Goal: Task Accomplishment & Management: Complete application form

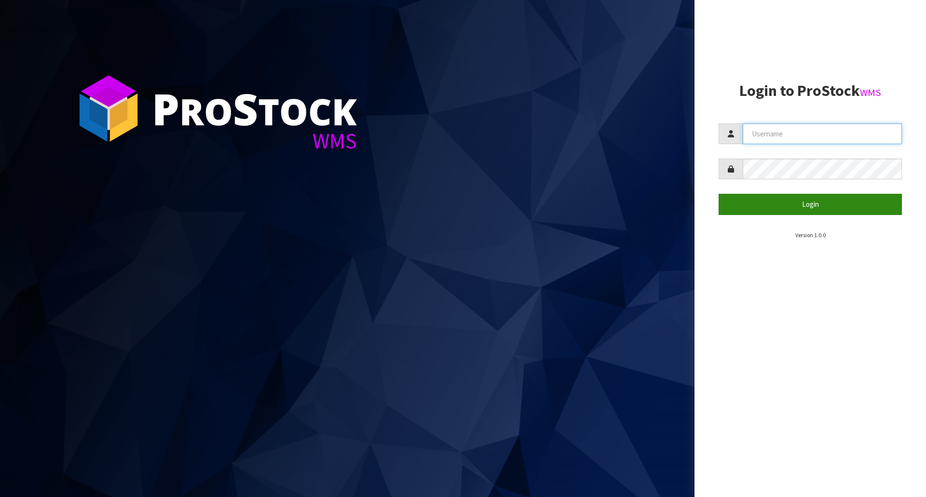
type input "[EMAIL_ADDRESS][DOMAIN_NAME]"
click at [798, 208] on button "Login" at bounding box center [809, 204] width 183 height 21
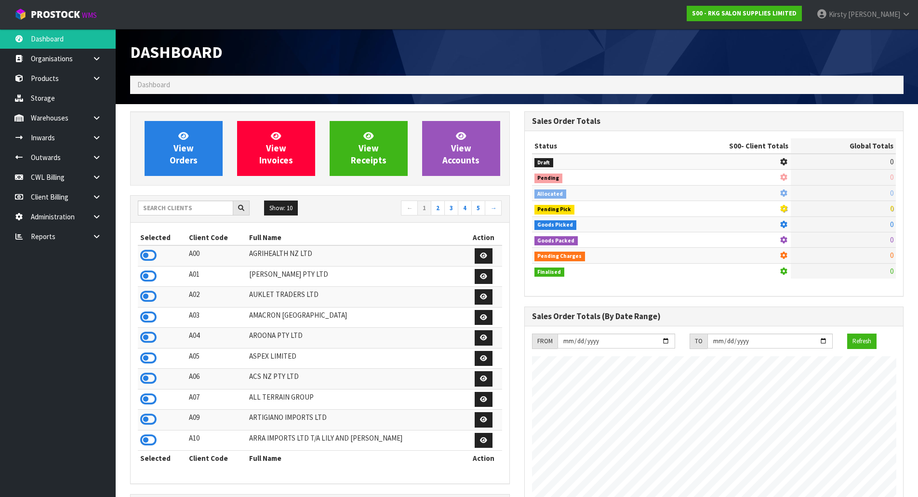
scroll to position [730, 394]
click at [100, 155] on icon at bounding box center [96, 157] width 9 height 7
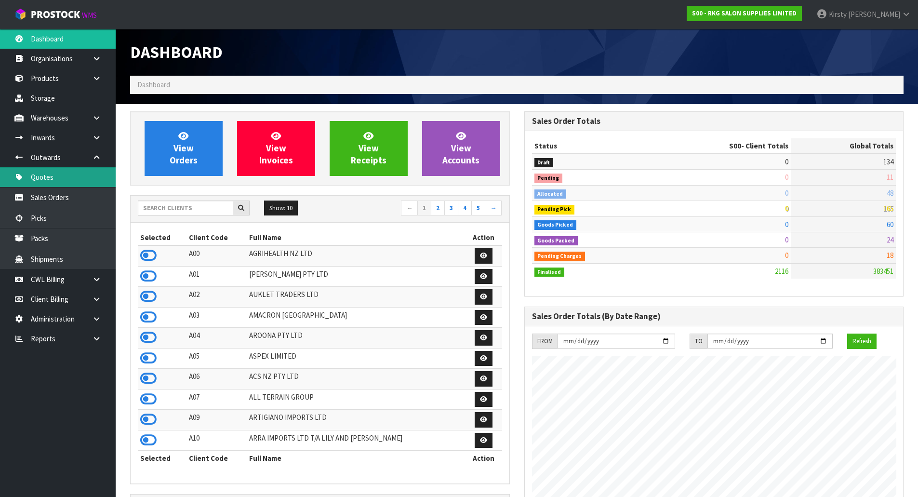
click at [51, 176] on link "Quotes" at bounding box center [58, 177] width 116 height 20
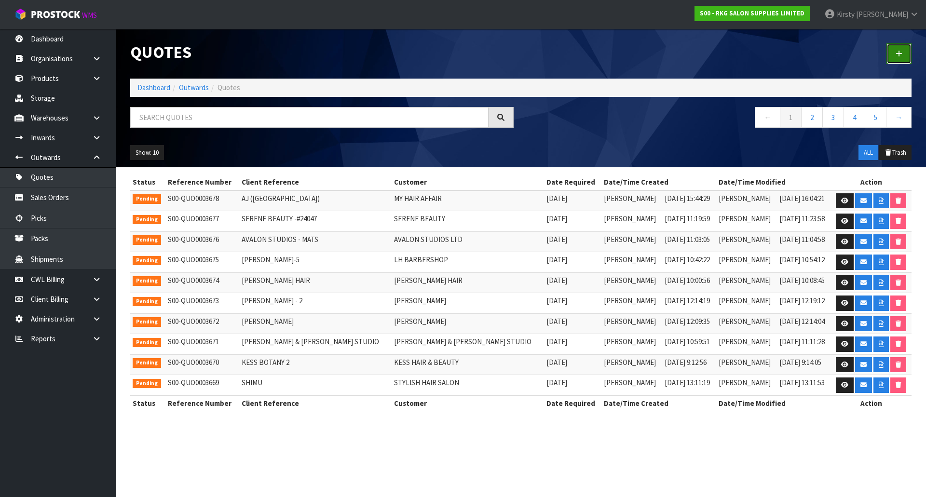
click at [895, 57] on link at bounding box center [898, 53] width 25 height 21
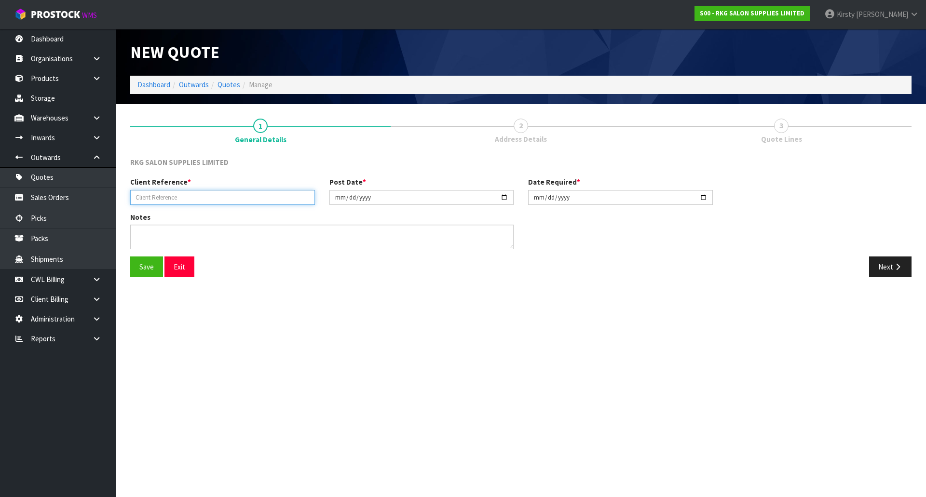
click at [191, 195] on input "text" at bounding box center [222, 197] width 185 height 15
type input "ASIA"
click at [147, 264] on button "Save" at bounding box center [146, 266] width 33 height 21
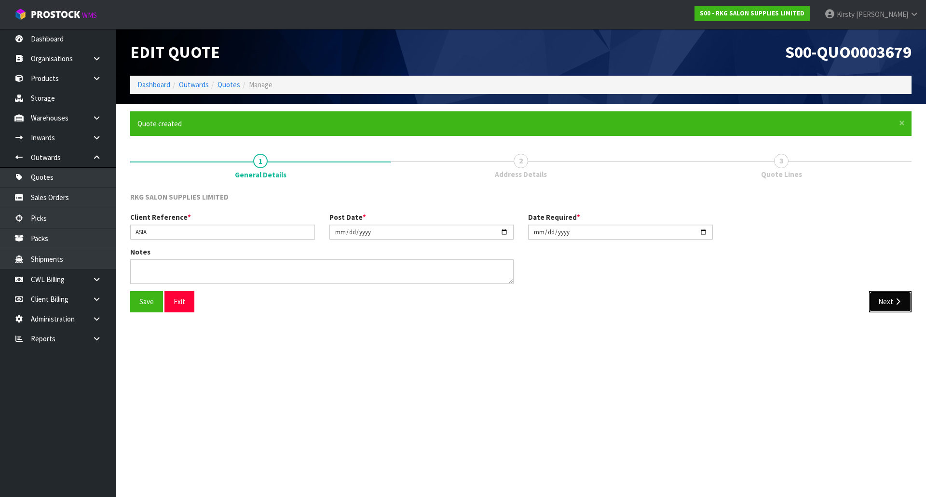
click at [893, 304] on icon "button" at bounding box center [897, 301] width 9 height 7
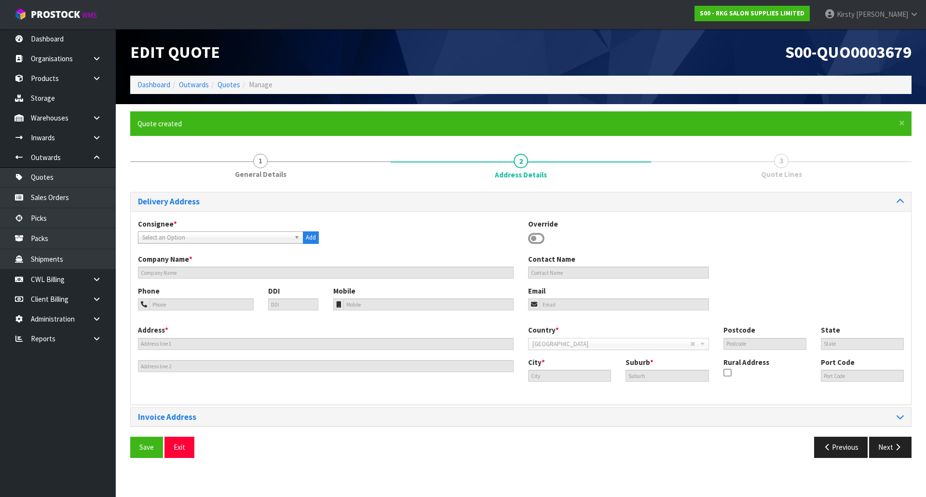
click at [537, 241] on icon at bounding box center [536, 238] width 16 height 14
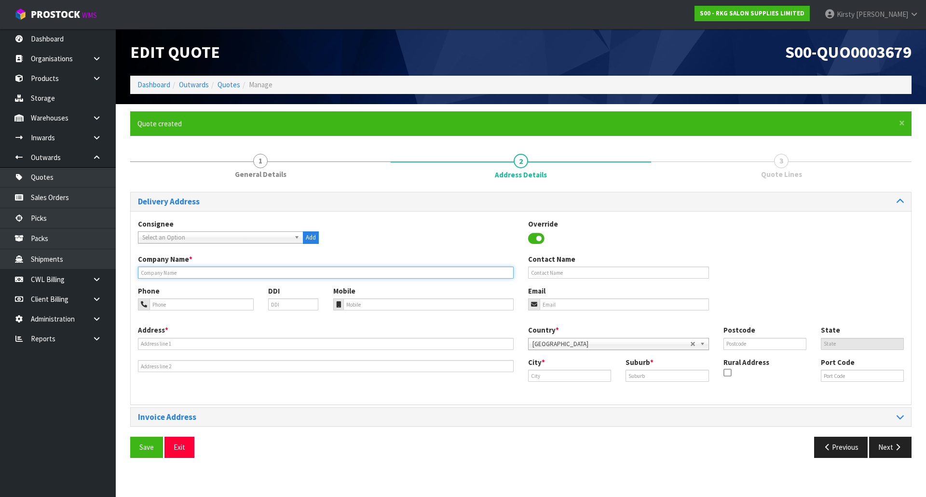
click at [172, 273] on input "text" at bounding box center [326, 273] width 376 height 12
type input "ASIA"
click at [548, 302] on input "email" at bounding box center [623, 304] width 169 height 12
type input "A"
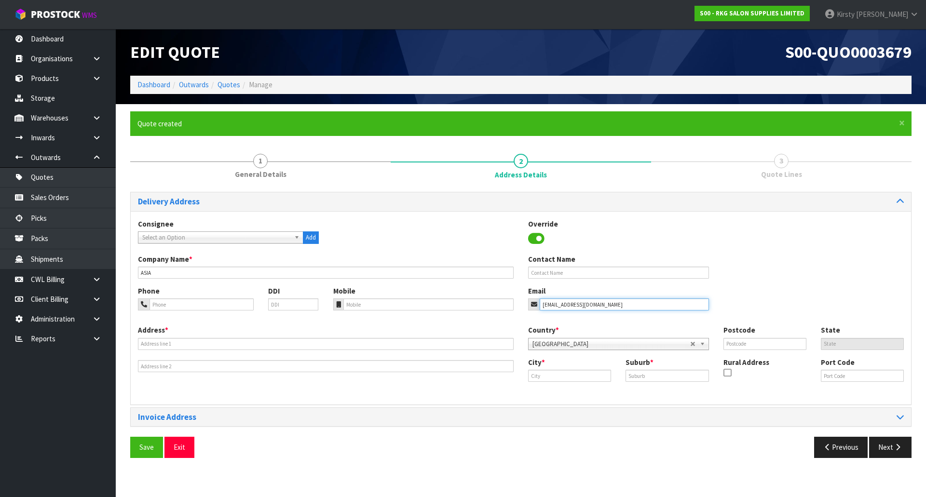
type input "[EMAIL_ADDRESS][DOMAIN_NAME]"
click at [181, 339] on input "text" at bounding box center [326, 344] width 376 height 12
type input "[STREET_ADDRESS]"
click at [569, 376] on input "text" at bounding box center [569, 376] width 83 height 12
click at [576, 392] on link "Au ckland" at bounding box center [563, 392] width 76 height 13
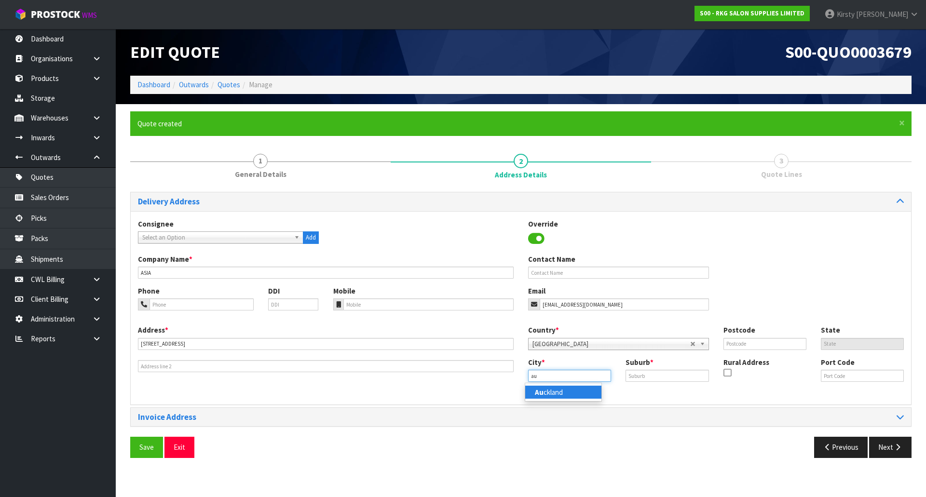
type input "[GEOGRAPHIC_DATA]"
click at [636, 379] on input "text" at bounding box center [666, 376] width 83 height 12
drag, startPoint x: 662, startPoint y: 376, endPoint x: 621, endPoint y: 379, distance: 41.6
click at [621, 379] on div "Suburb * PONSONBY" at bounding box center [666, 369] width 97 height 25
type input "[PERSON_NAME]"
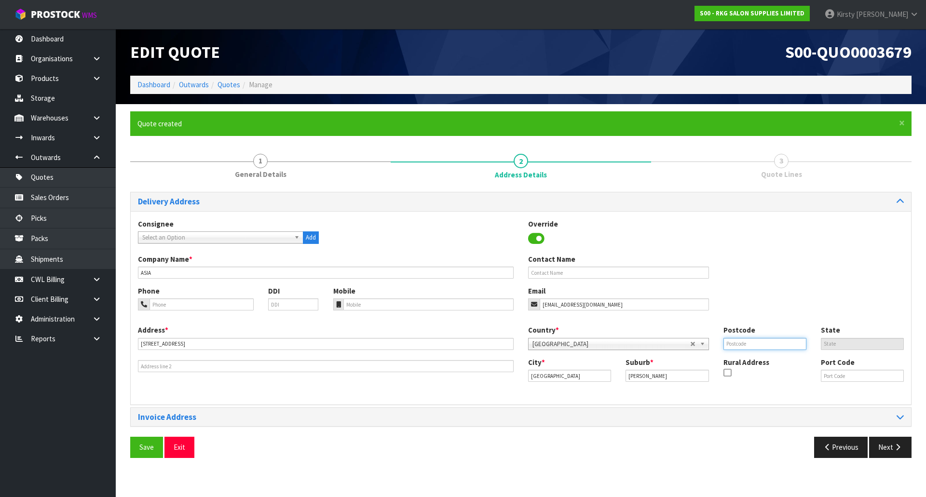
click at [755, 347] on input "text" at bounding box center [764, 344] width 83 height 12
type input "1021"
drag, startPoint x: 185, startPoint y: 278, endPoint x: 127, endPoint y: 277, distance: 57.4
click at [127, 277] on div "× Close Quote created 1 General Details 2 Address Details 3 Quote Lines Deliver…" at bounding box center [520, 288] width 795 height 354
type input "PURE INJECTABLES"
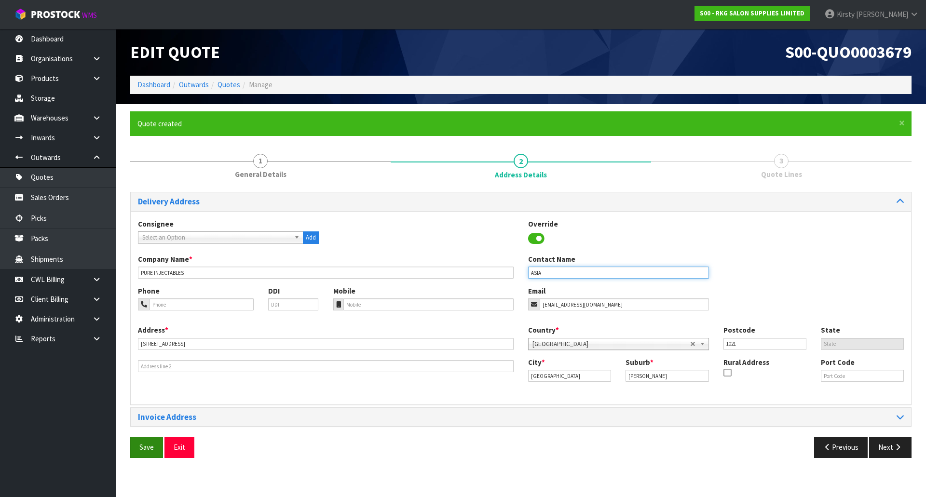
type input "ASIA"
click at [140, 447] on button "Save" at bounding box center [146, 447] width 33 height 21
click at [900, 445] on div "Delivery Address Consignee 000001.BAY MECHANICS - BAY MECHANICS 000001A - BRAKE…" at bounding box center [520, 328] width 781 height 273
click at [884, 445] on button "Next" at bounding box center [890, 447] width 42 height 21
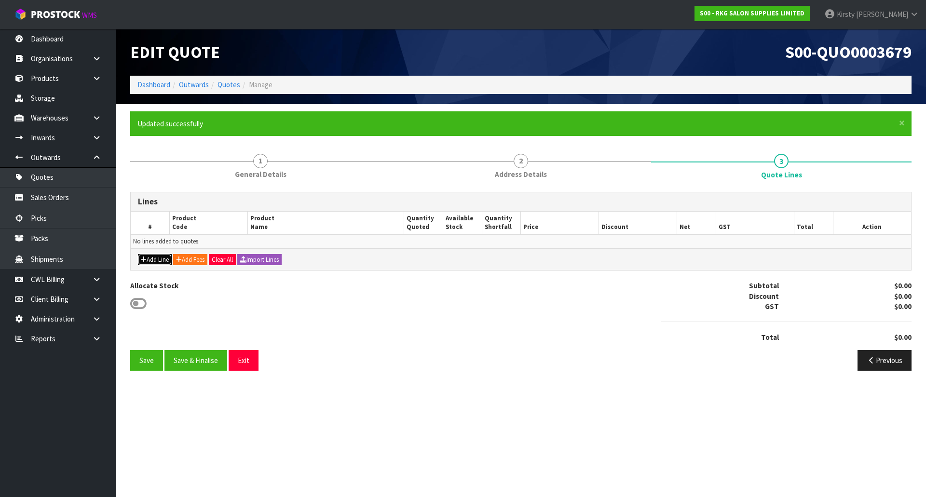
click at [152, 259] on button "Add Line" at bounding box center [155, 260] width 34 height 12
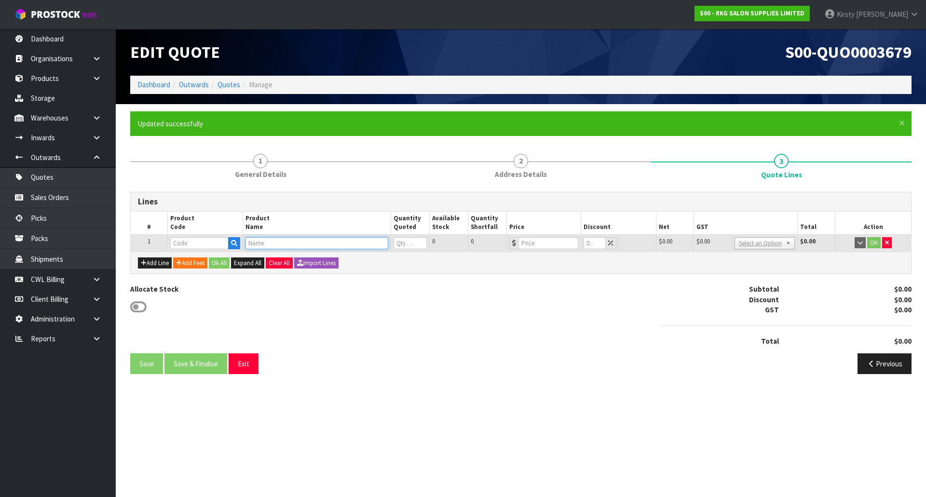
click at [269, 245] on input "text" at bounding box center [316, 243] width 143 height 12
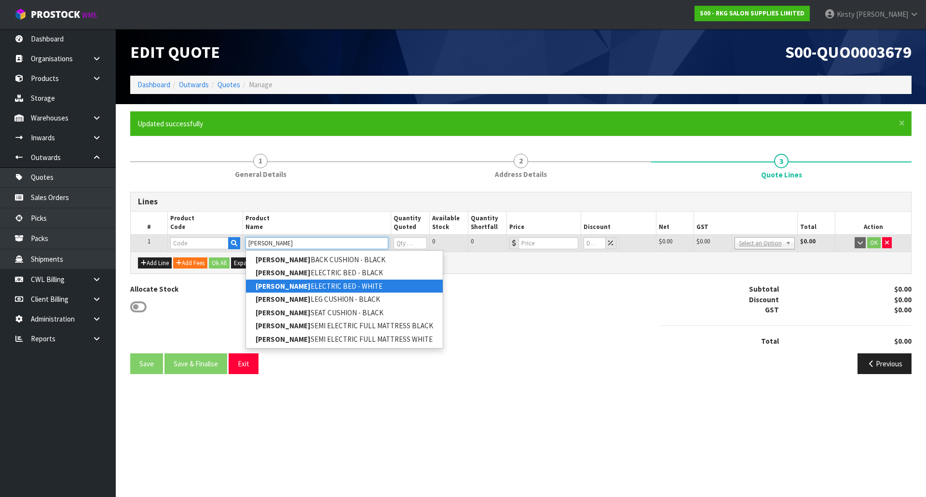
type input "[PERSON_NAME]"
click at [280, 282] on strong "[PERSON_NAME]" at bounding box center [282, 286] width 55 height 9
type input "[PERSON_NAME] ELECTRIC BED - WHITE"
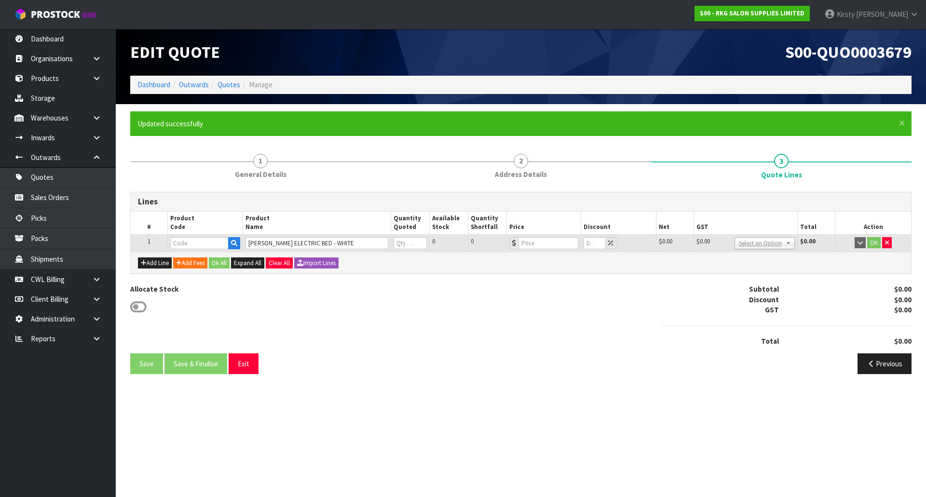
type input "09020410"
type input "0"
type input "1299"
type input "0"
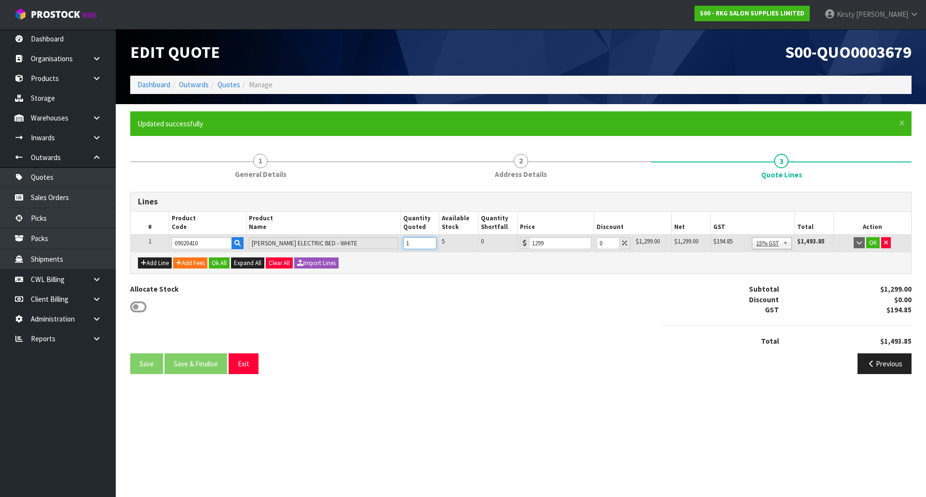
type input "1"
click at [430, 242] on input "1" at bounding box center [420, 243] width 34 height 12
drag, startPoint x: 604, startPoint y: 242, endPoint x: 589, endPoint y: 245, distance: 15.6
click at [589, 245] on tr "1 09020410 [PERSON_NAME] ELECTRIC BED - WHITE 1 5 0 1299 0 $1,299.00 $0.00 $1,2…" at bounding box center [521, 242] width 780 height 17
type input "35"
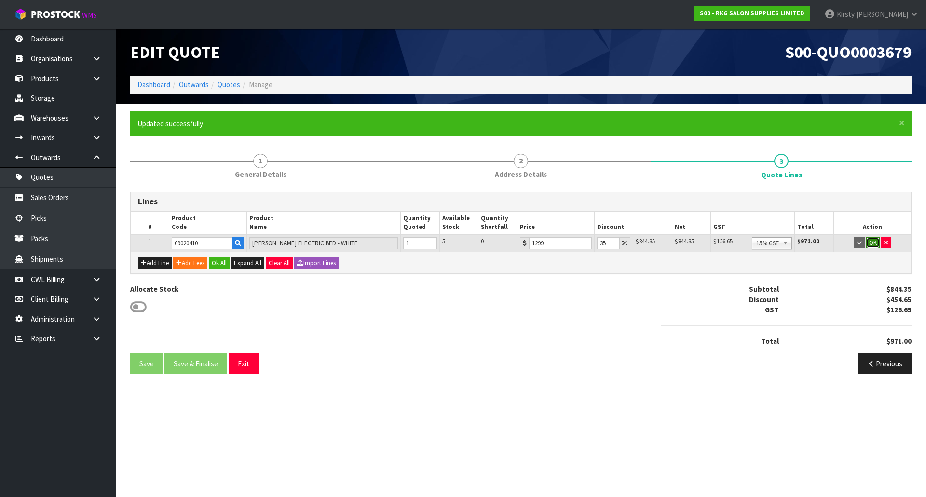
click at [878, 243] on button "OK" at bounding box center [872, 243] width 13 height 12
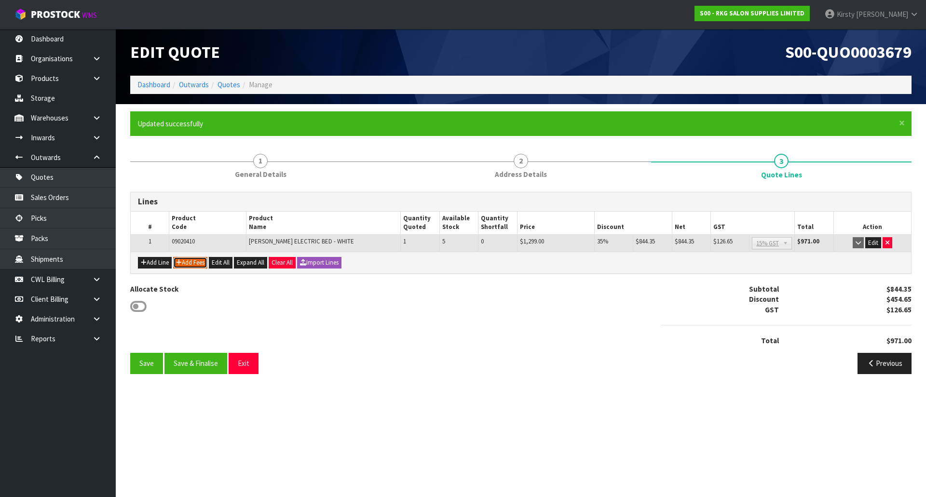
click at [195, 265] on button "Add Fees" at bounding box center [190, 263] width 34 height 12
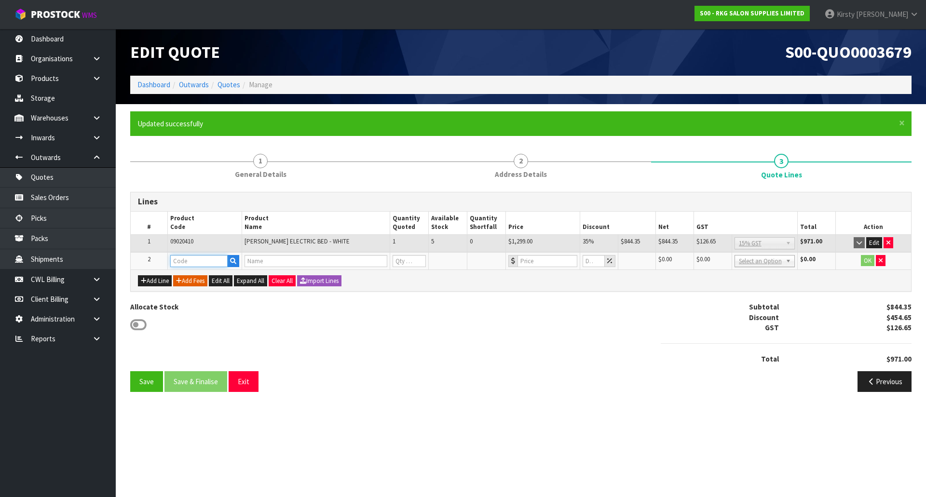
click at [193, 262] on input "text" at bounding box center [198, 261] width 57 height 12
type input "FRE"
click at [197, 273] on link "FRE IGHT" at bounding box center [209, 277] width 76 height 13
type input "FREIGHT"
type input "FREIGHT FEE"
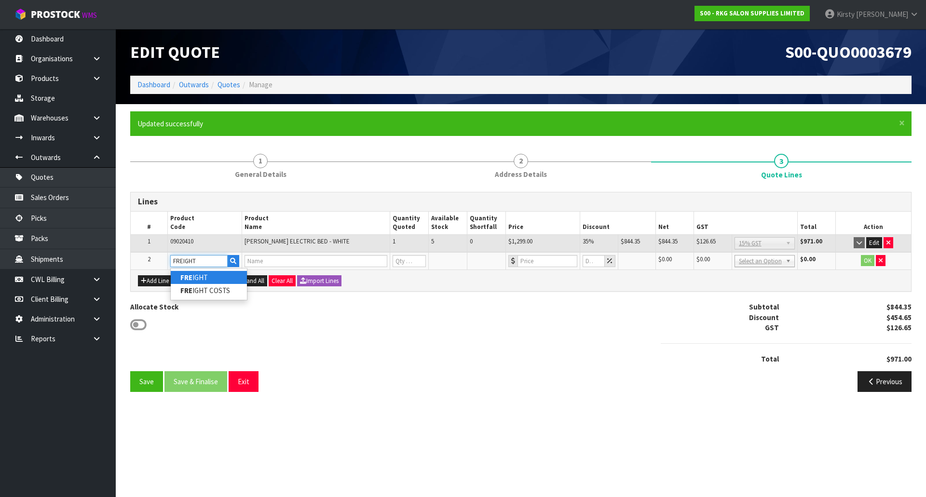
type input "1"
type input "0"
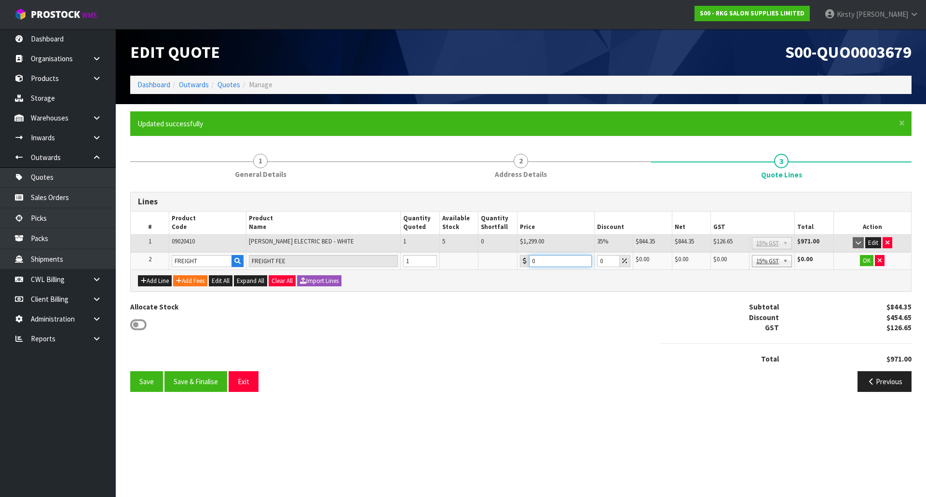
drag, startPoint x: 551, startPoint y: 260, endPoint x: 519, endPoint y: 260, distance: 32.3
click at [519, 260] on td "0" at bounding box center [555, 261] width 77 height 18
type input "111.75"
click at [872, 259] on button "OK" at bounding box center [865, 261] width 13 height 12
click at [144, 382] on button "Save" at bounding box center [146, 381] width 33 height 21
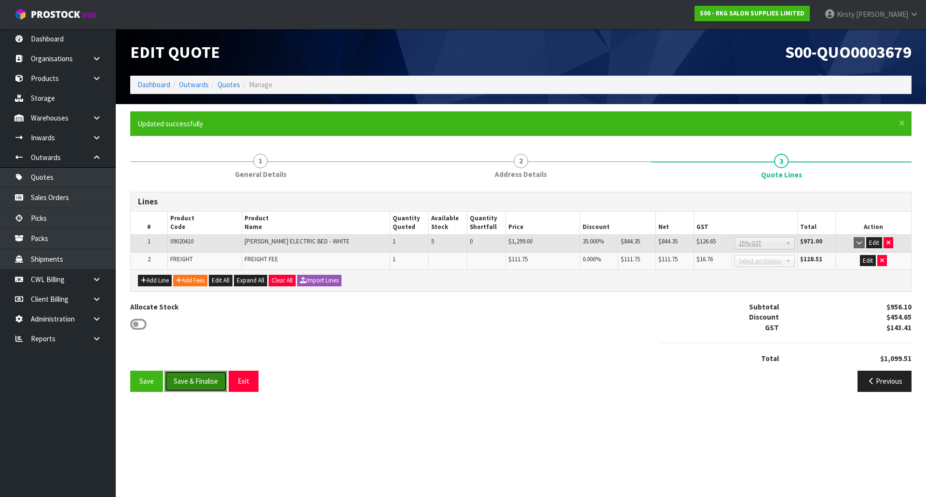
click at [197, 381] on button "Save & Finalise" at bounding box center [195, 381] width 63 height 21
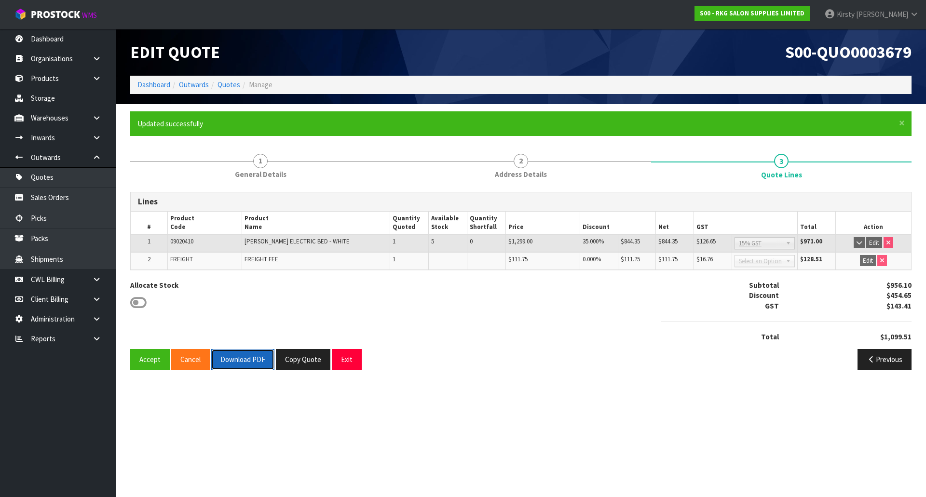
click at [223, 362] on button "Download PDF" at bounding box center [242, 359] width 63 height 21
click at [350, 359] on button "Exit" at bounding box center [347, 359] width 30 height 21
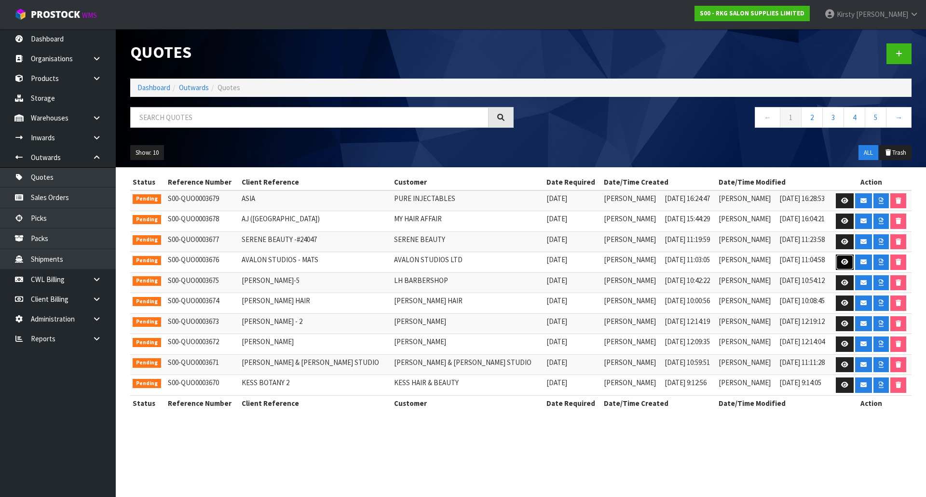
click at [843, 262] on icon at bounding box center [844, 262] width 7 height 6
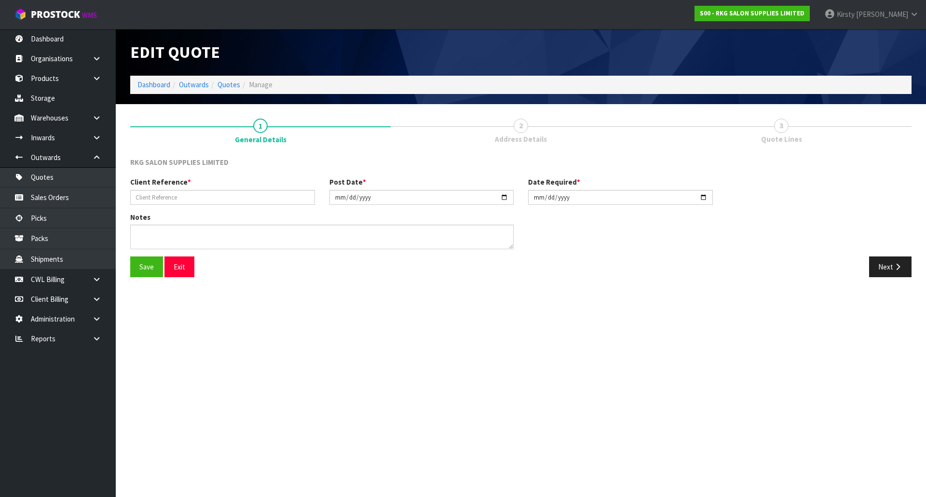
type input "AVALON STUDIOS - MATS"
type input "[DATE]"
type textarea "GENERAL CARRIER"
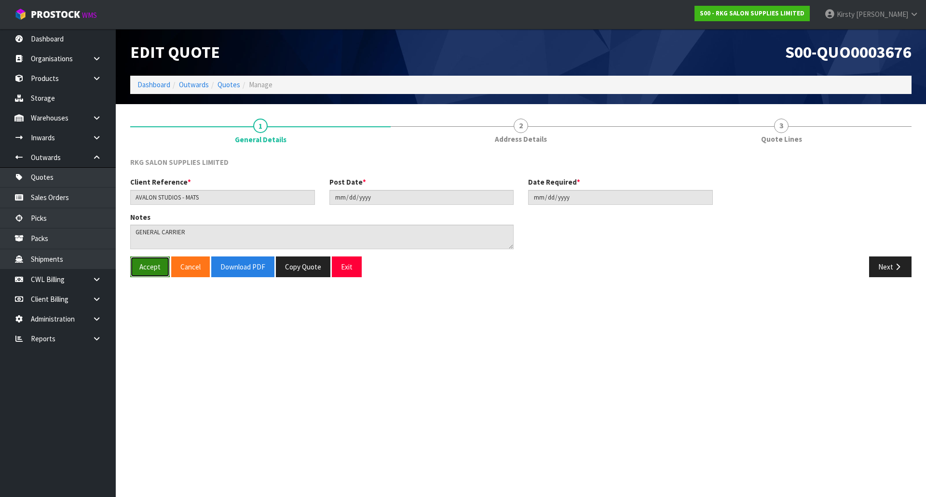
click at [147, 269] on button "Accept" at bounding box center [150, 266] width 40 height 21
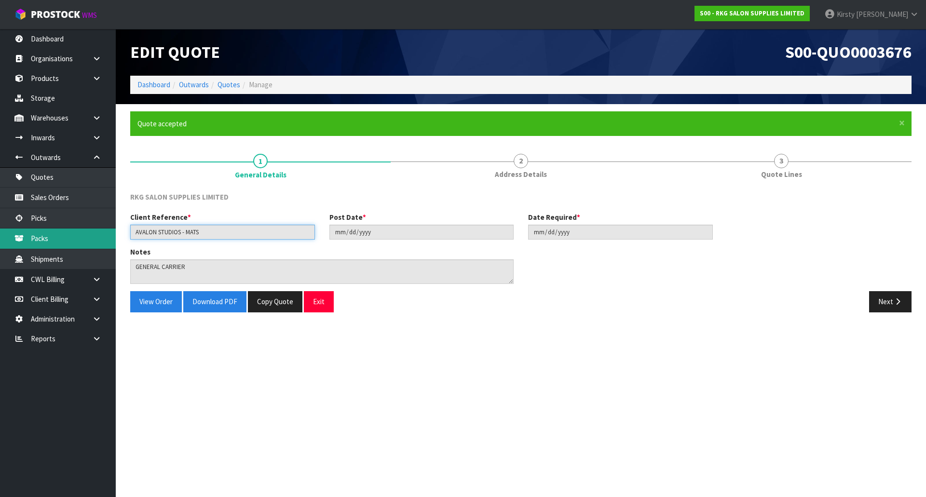
drag, startPoint x: 211, startPoint y: 237, endPoint x: 100, endPoint y: 235, distance: 110.4
click at [100, 235] on body "Toggle navigation ProStock WMS S00 - RKG SALON SUPPLIES LIMITED [PERSON_NAME] L…" at bounding box center [463, 248] width 926 height 497
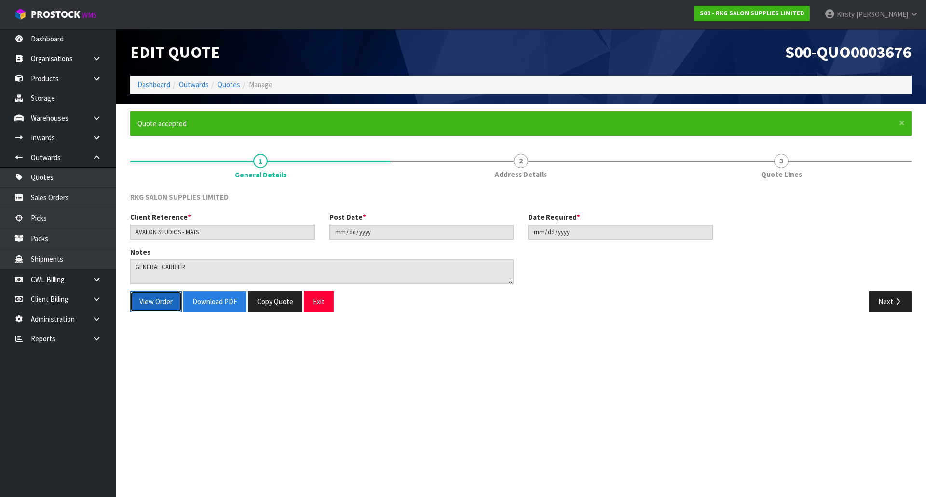
click at [160, 303] on button "View Order" at bounding box center [156, 301] width 52 height 21
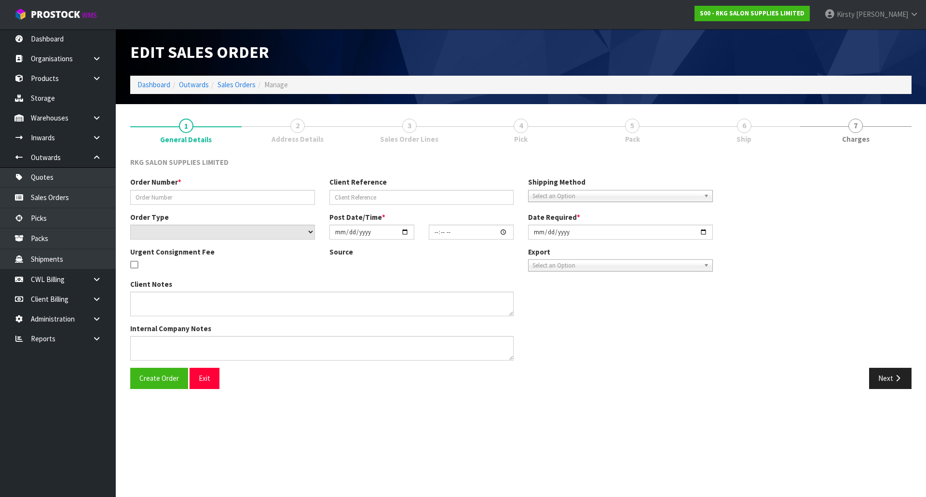
type input "AVALON STUDIOS - MATS"
select select "number:0"
type input "[DATE]"
type textarea "GENERAL CARRIER"
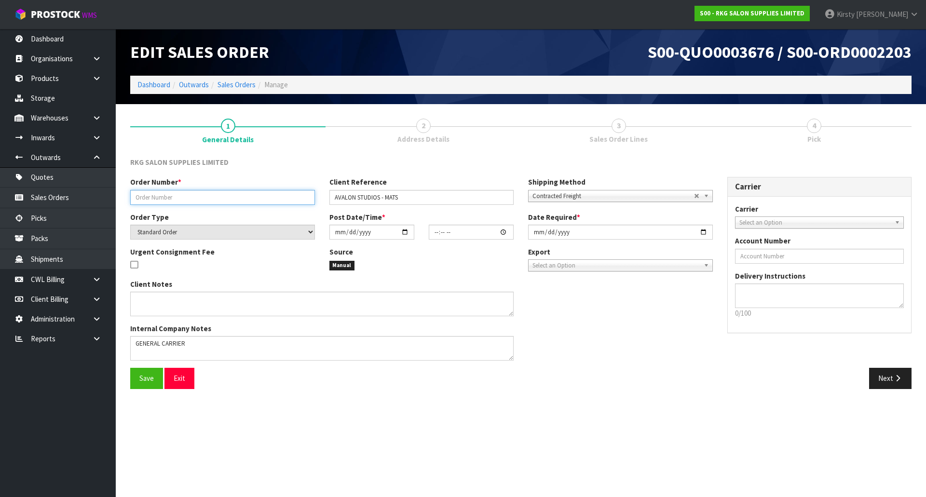
click at [149, 197] on input "text" at bounding box center [222, 197] width 185 height 15
paste input "AVALON STUDIOS - MATS"
type input "AVALON STUDIOS - MATS"
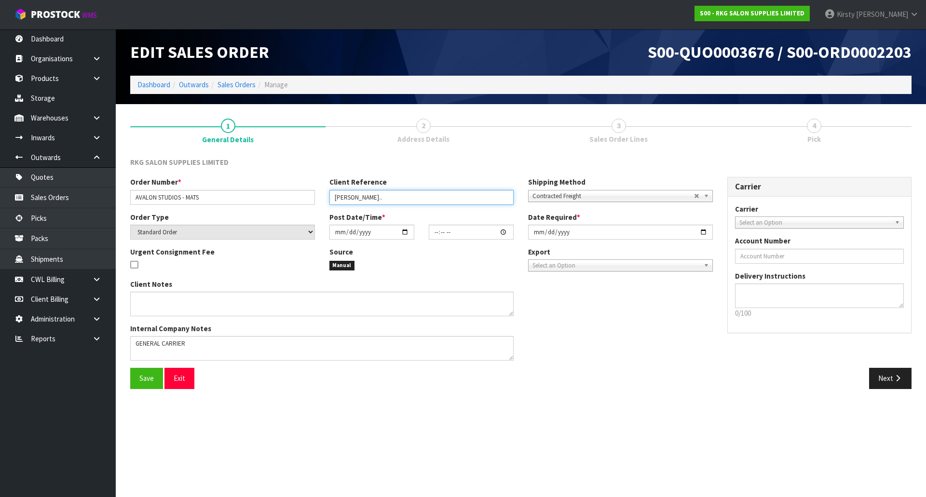
type input "[PERSON_NAME].."
click at [818, 221] on span "Select an Option" at bounding box center [815, 223] width 152 height 12
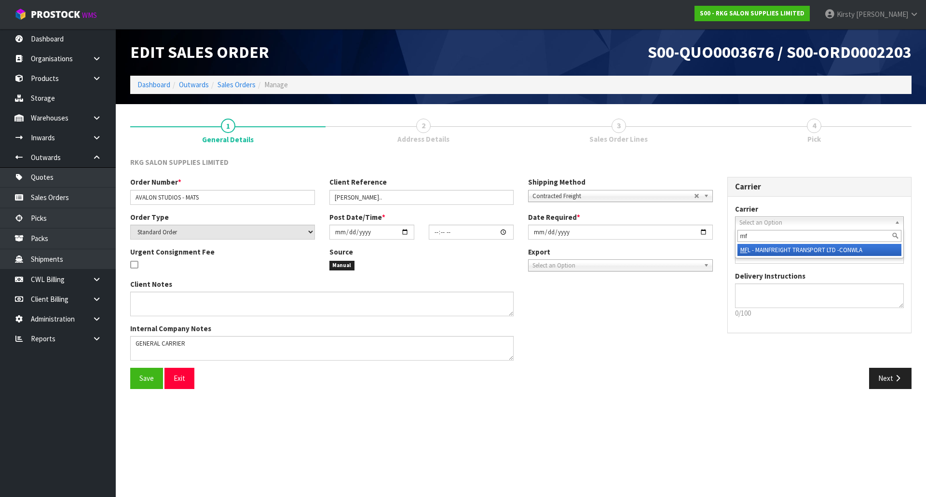
type input "mf"
click at [836, 251] on li "MF L - MAINFREIGHT TRANSPORT LTD -CONWLA" at bounding box center [819, 250] width 164 height 12
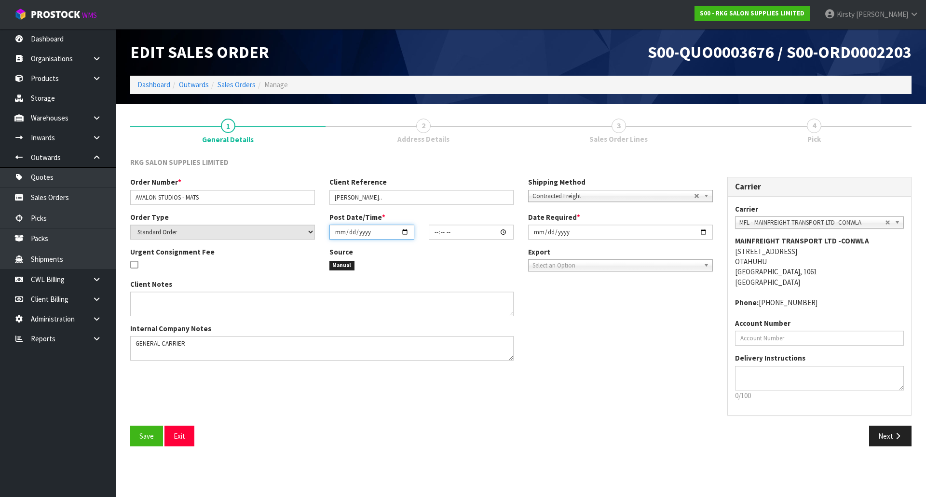
click at [338, 235] on input "date" at bounding box center [371, 232] width 85 height 15
type input "0002-09-29"
type input "00:00:00.000"
type input "[DATE]"
type input "04:00"
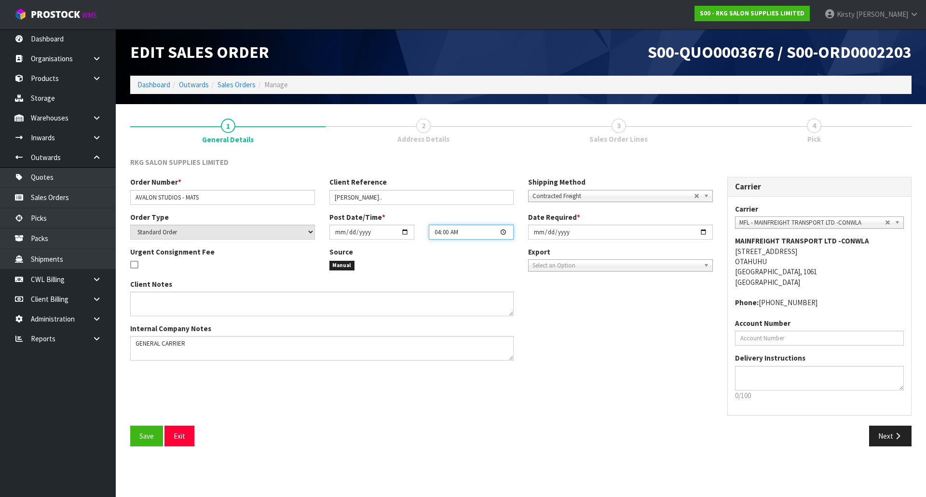
type input "[DATE]"
type input "04:45"
type input "[DATE]"
drag, startPoint x: 184, startPoint y: 340, endPoint x: 123, endPoint y: 339, distance: 60.8
click at [123, 339] on div "Client Notes Internal Company Notes" at bounding box center [322, 323] width 398 height 89
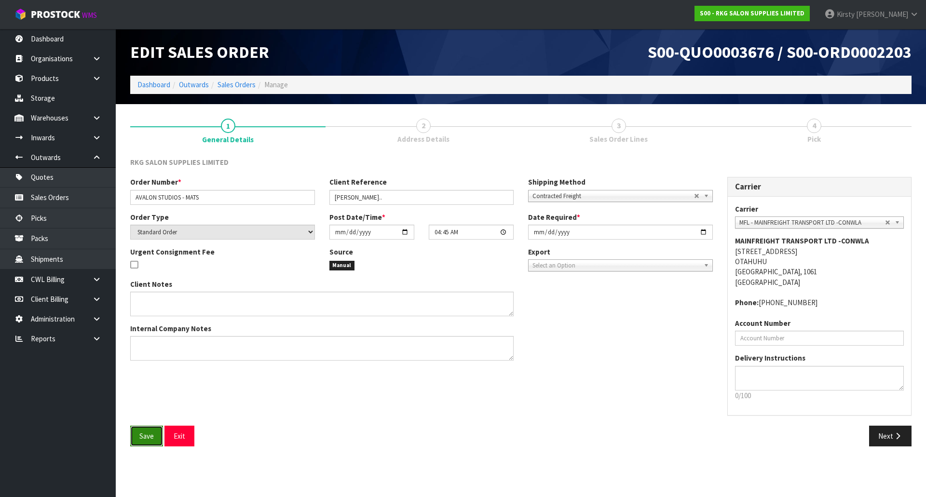
click at [146, 426] on button "Save" at bounding box center [146, 436] width 33 height 21
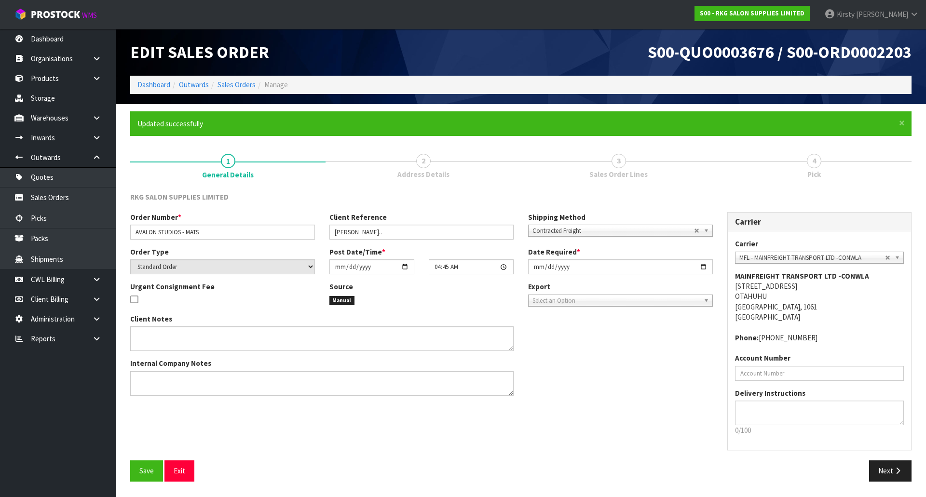
type input "04:45:00.000"
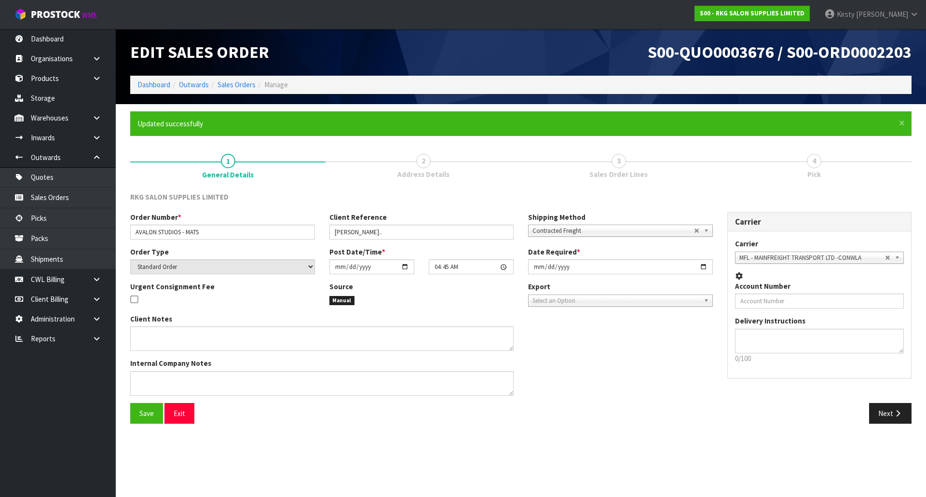
click at [893, 474] on section "Edit Sales Order S00-QUO0003676 / S00-ORD0002203 Dashboard Outwards Sales Order…" at bounding box center [463, 248] width 926 height 497
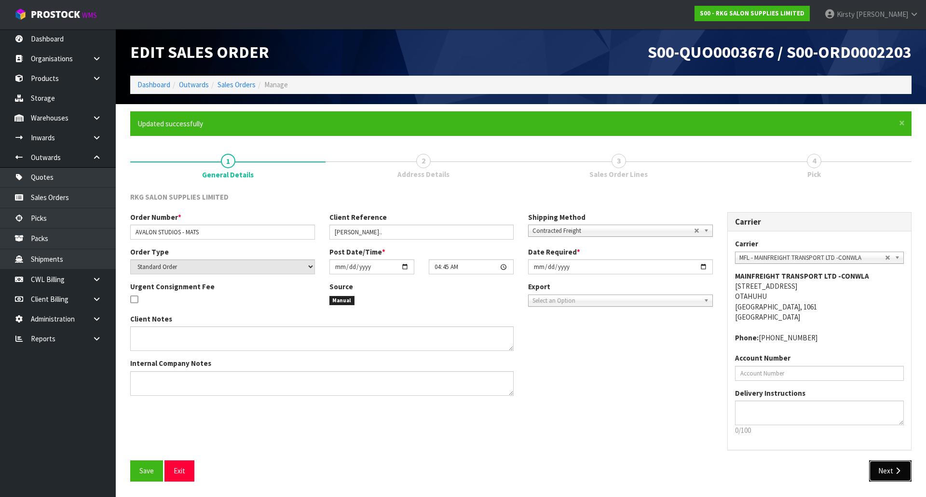
click at [890, 470] on button "Next" at bounding box center [890, 470] width 42 height 21
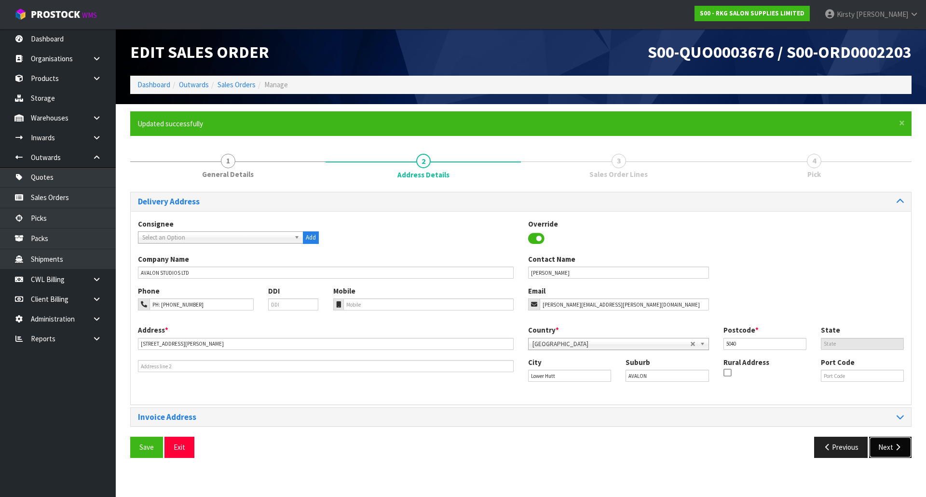
click at [895, 450] on icon "button" at bounding box center [897, 446] width 9 height 7
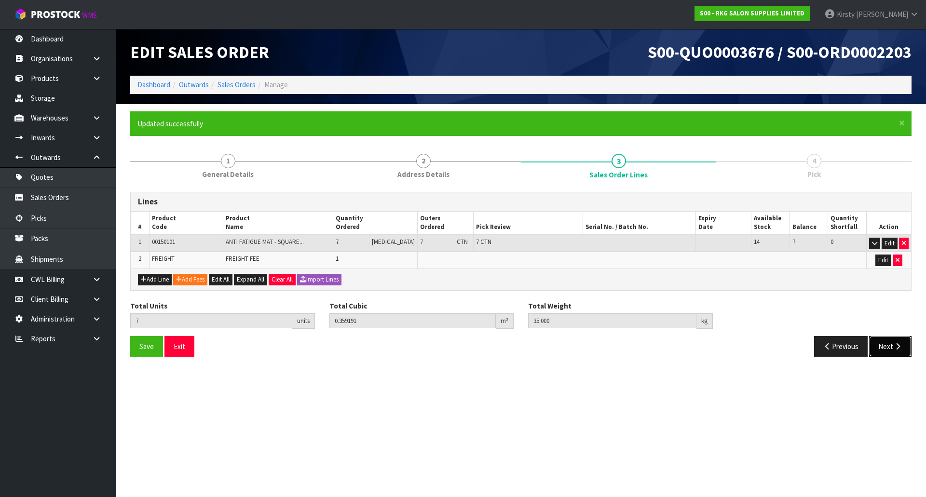
click at [880, 346] on button "Next" at bounding box center [890, 346] width 42 height 21
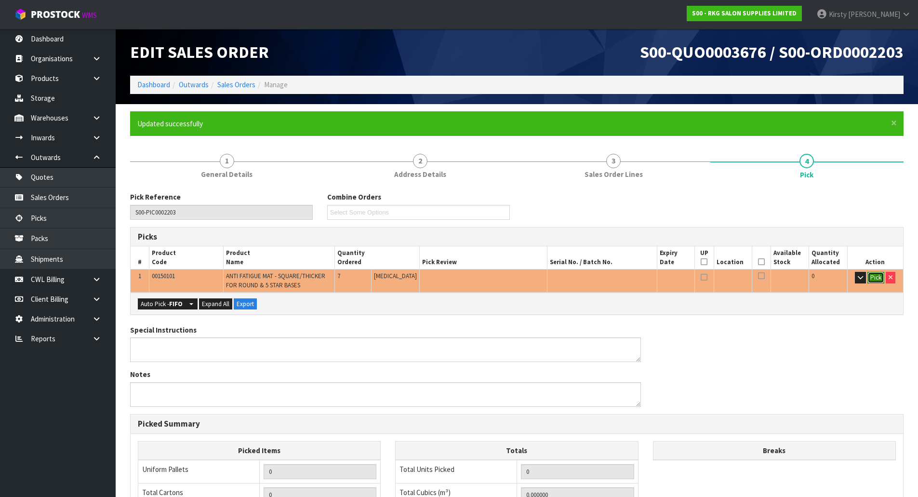
click at [876, 274] on button "Pick" at bounding box center [876, 278] width 17 height 12
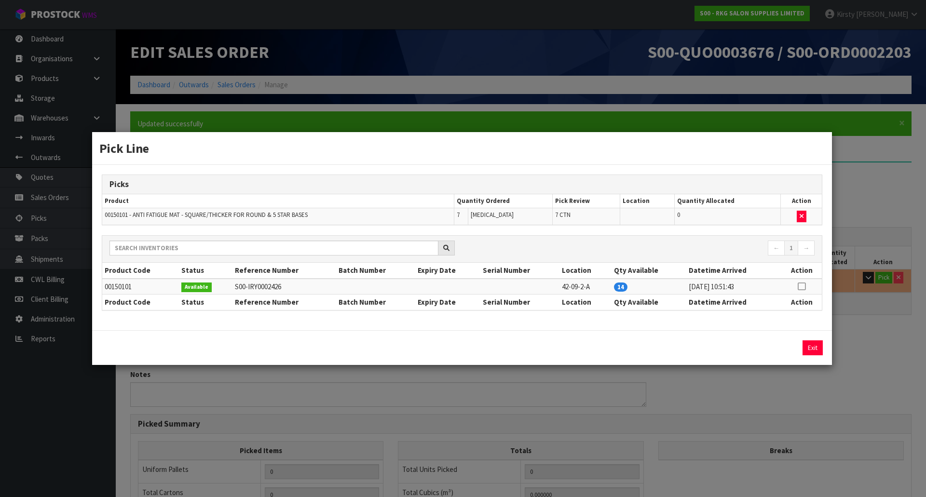
click at [802, 286] on icon at bounding box center [801, 286] width 8 height 0
click at [773, 343] on button "Assign Pick" at bounding box center [780, 347] width 40 height 15
type input "7"
type input "0.359191"
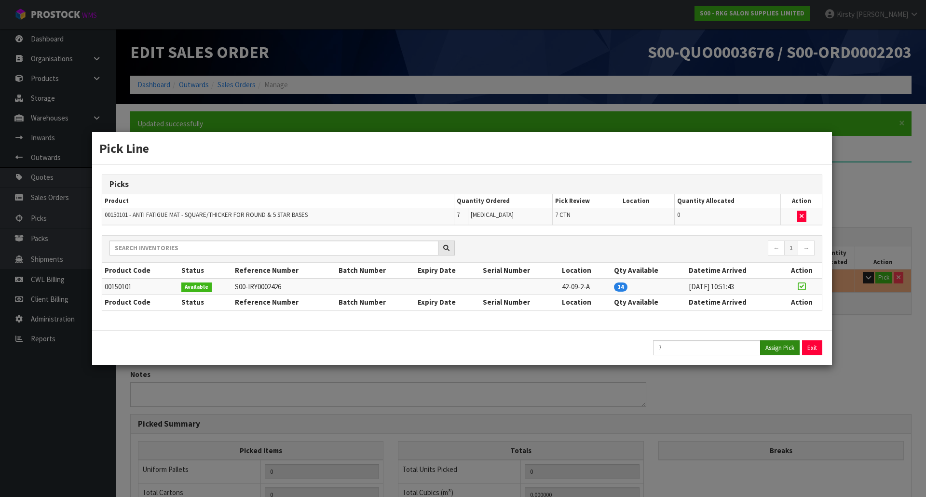
type input "35"
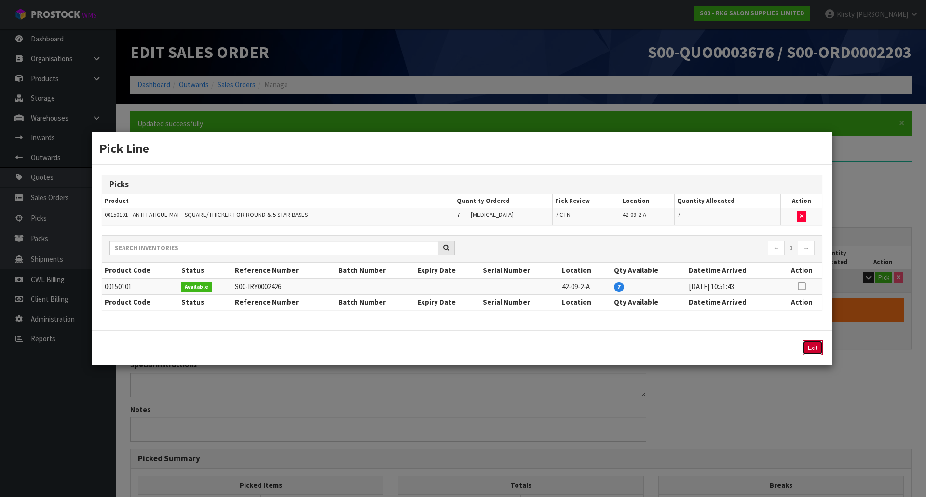
click at [809, 348] on button "Exit" at bounding box center [812, 347] width 20 height 15
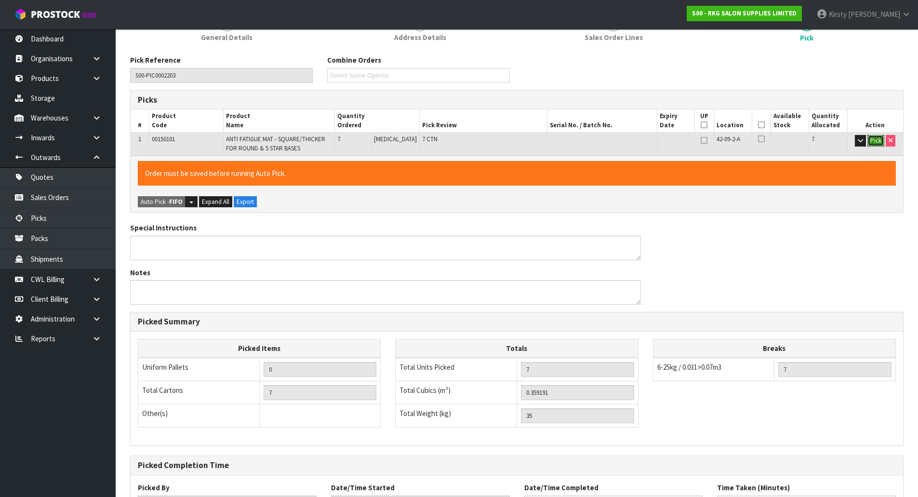
scroll to position [218, 0]
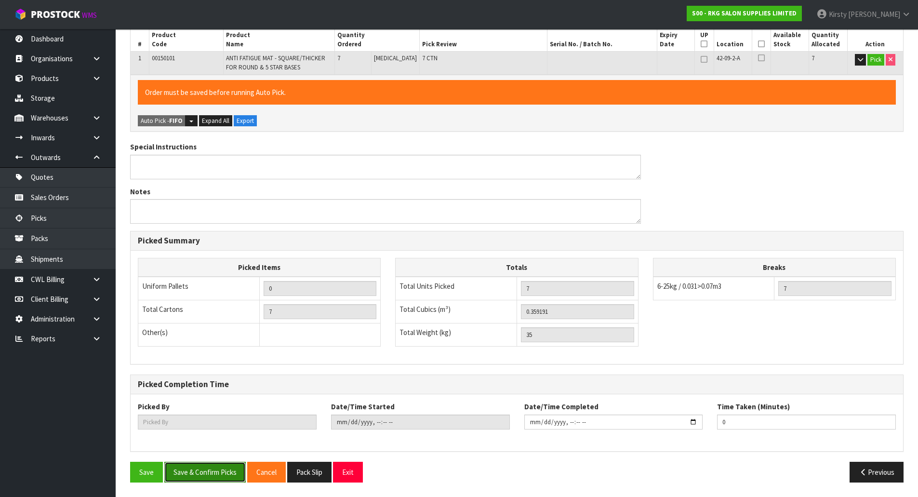
click at [213, 472] on button "Save & Confirm Picks" at bounding box center [204, 472] width 81 height 21
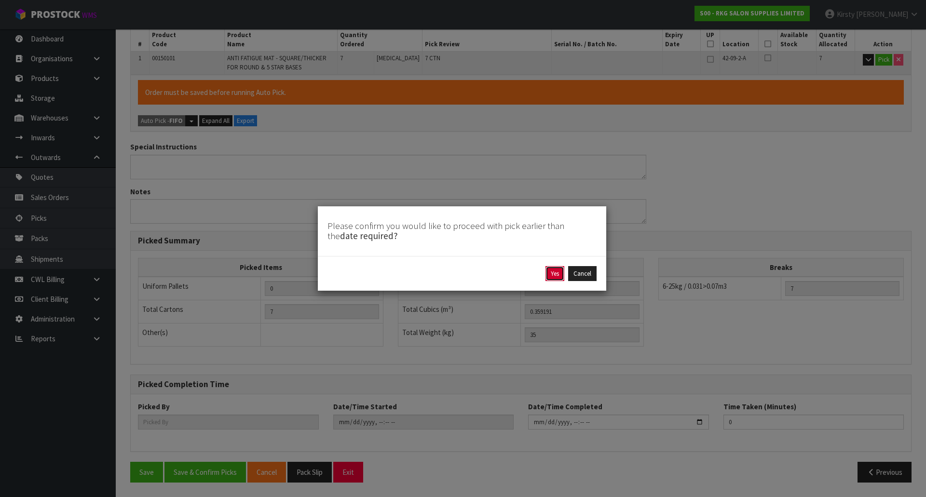
click at [550, 274] on button "Yes" at bounding box center [554, 273] width 19 height 15
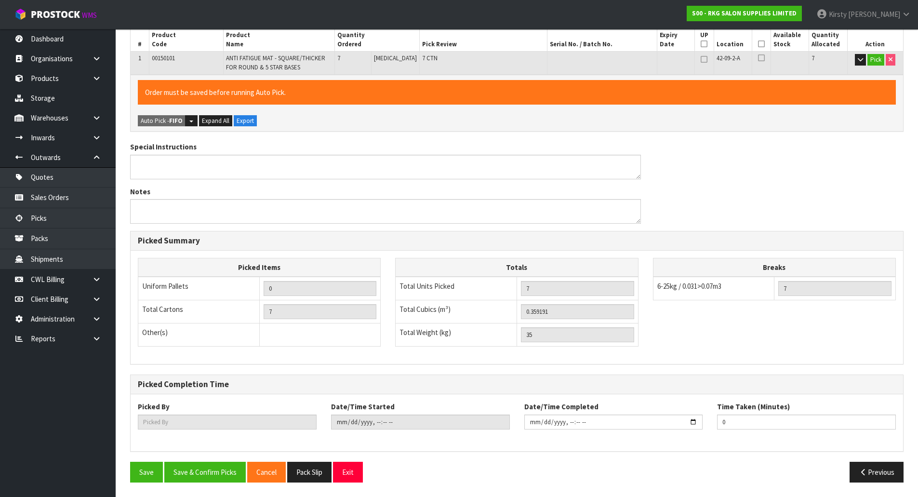
scroll to position [0, 0]
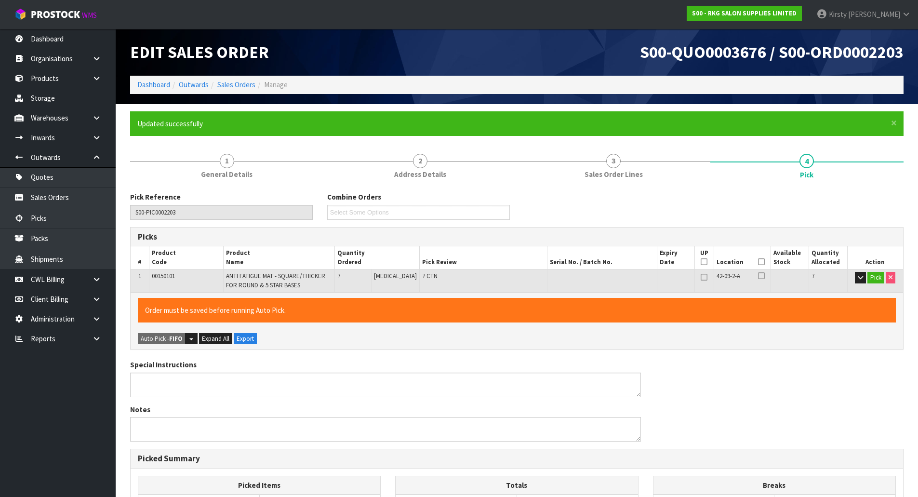
type input "[PERSON_NAME]"
type input "[DATE]T16:42:32"
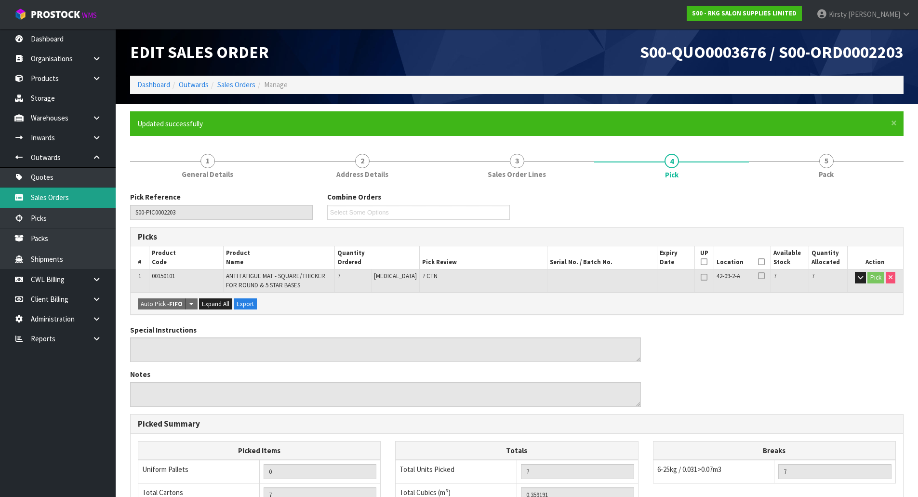
click at [64, 193] on link "Sales Orders" at bounding box center [58, 198] width 116 height 20
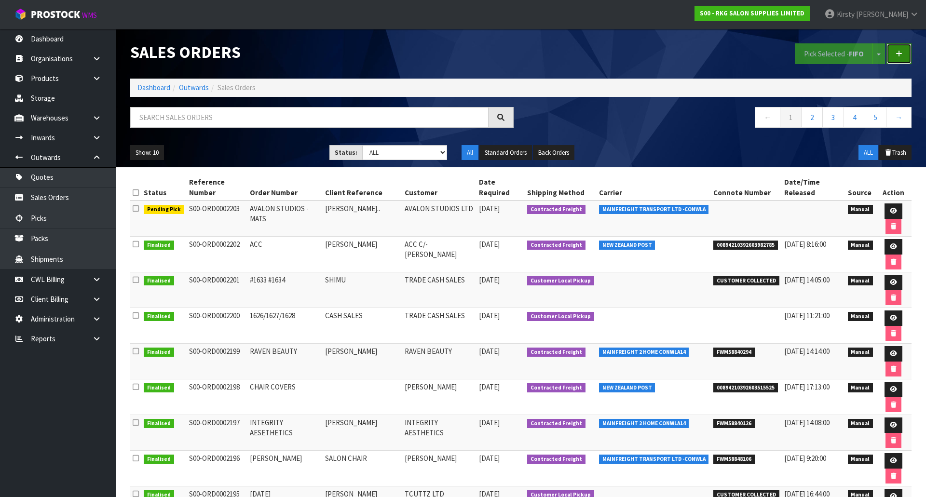
click at [901, 54] on icon at bounding box center [898, 53] width 7 height 7
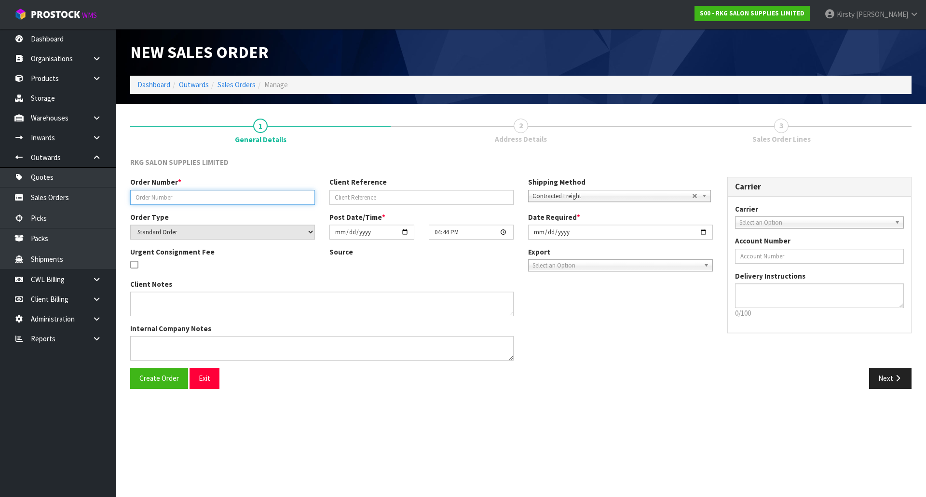
click at [158, 195] on input "text" at bounding box center [222, 197] width 185 height 15
type input "UNDERGROUND CUTS.."
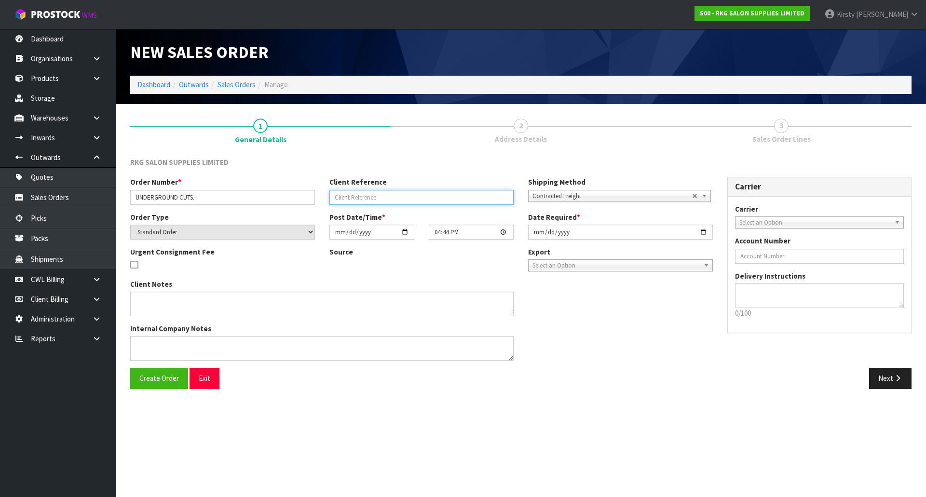
click at [397, 200] on input "text" at bounding box center [421, 197] width 185 height 15
type input "REPLACEMENTS."
click at [767, 220] on span "Select an Option" at bounding box center [815, 223] width 152 height 12
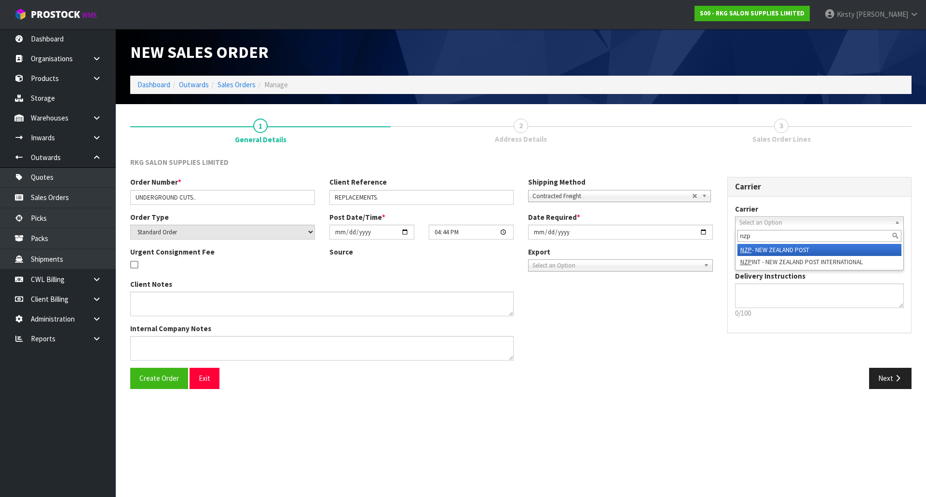
type input "nzp"
click at [776, 248] on li "NZP - NEW ZEALAND POST" at bounding box center [819, 250] width 164 height 12
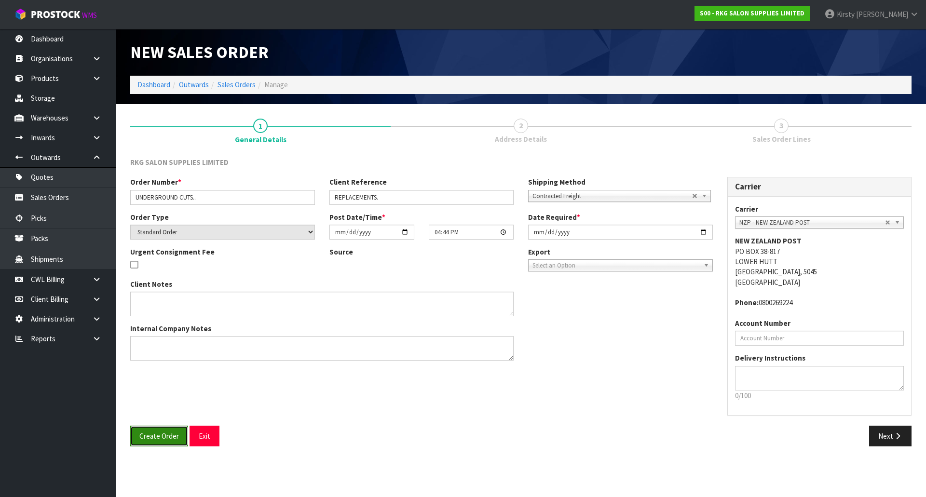
click at [163, 438] on span "Create Order" at bounding box center [159, 435] width 40 height 9
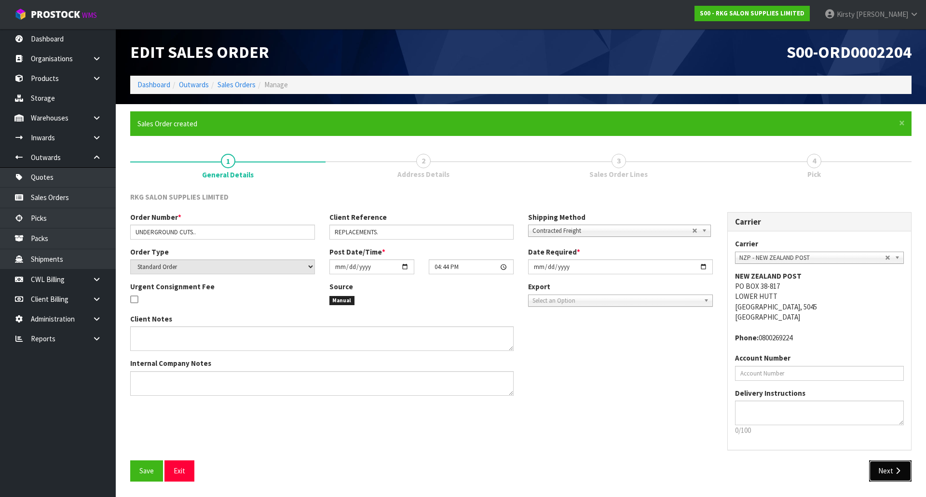
click at [893, 474] on icon "button" at bounding box center [897, 470] width 9 height 7
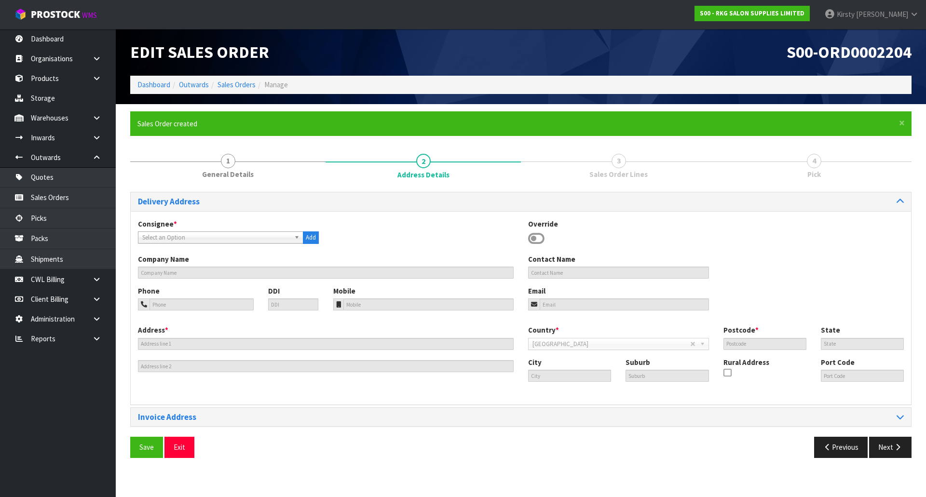
click at [534, 237] on icon at bounding box center [536, 238] width 16 height 14
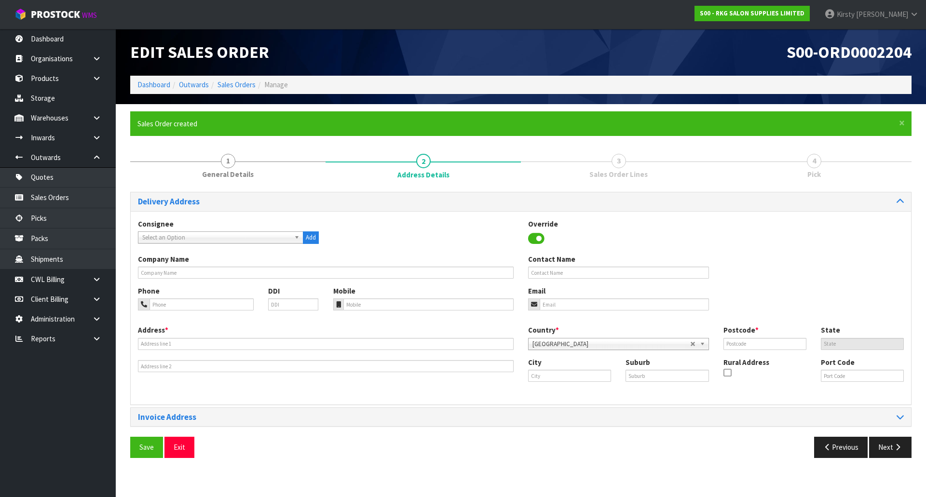
click at [182, 239] on span "Select an Option" at bounding box center [216, 238] width 148 height 12
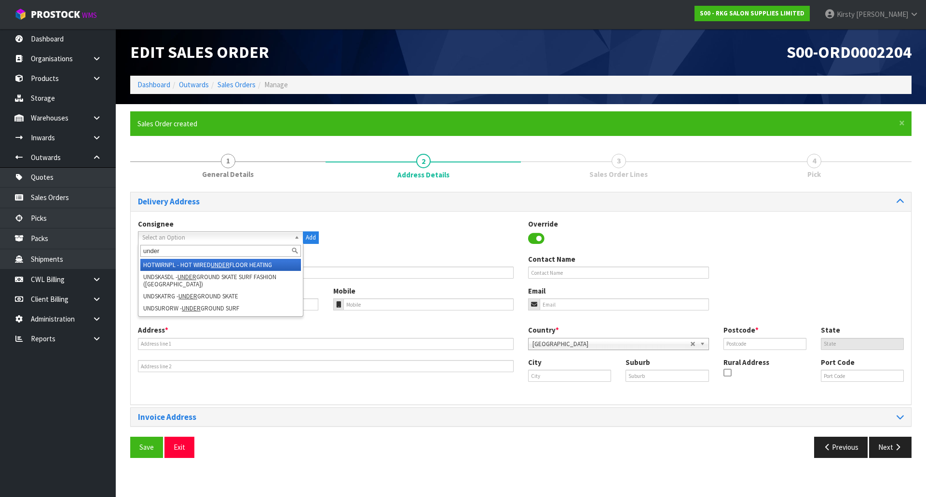
type input "under"
click at [397, 246] on div "Consignee 000001.BAY MECHANICS - BAY MECHANICS 000001A - BRAKE & TRANSMISSION N…" at bounding box center [521, 236] width 780 height 35
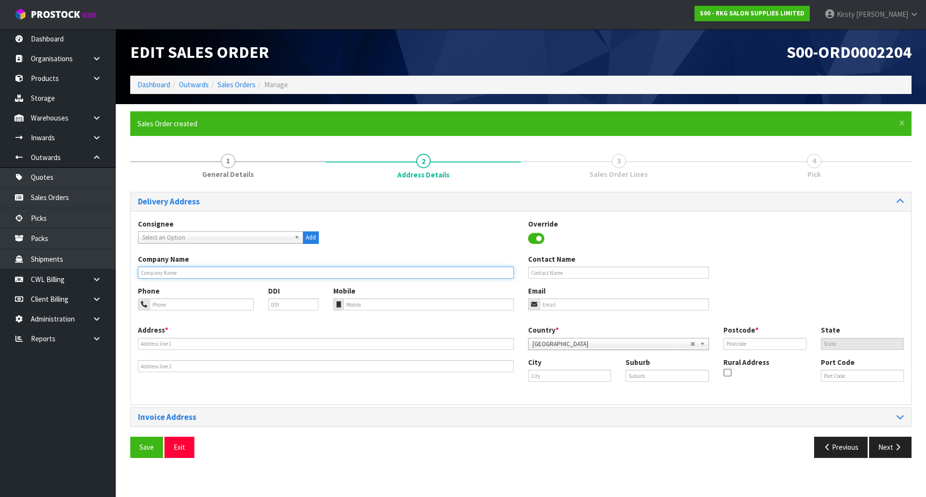
click at [181, 275] on input "text" at bounding box center [326, 273] width 376 height 12
type input "UNDERGROUND CUTS"
click at [552, 276] on input "text" at bounding box center [618, 273] width 181 height 12
type input "[PERSON_NAME]"
click at [180, 308] on input "tel" at bounding box center [201, 304] width 104 height 12
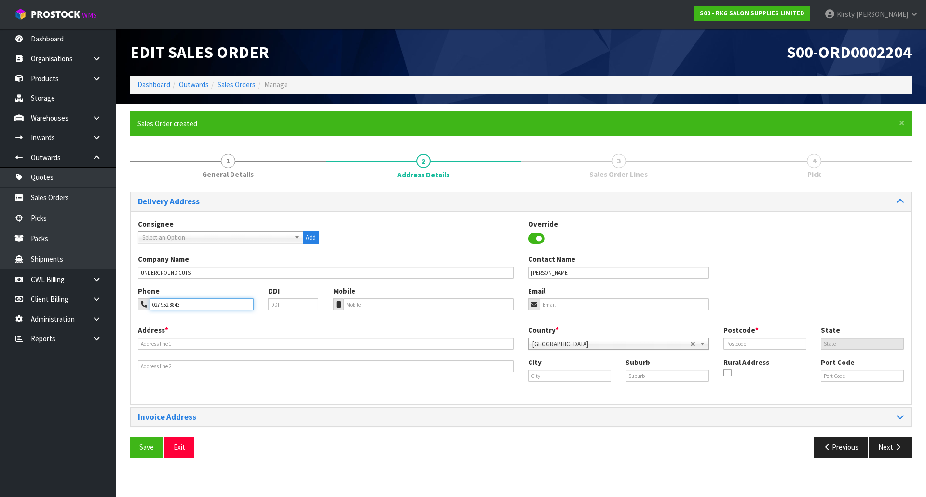
type input "027-952-8843"
click at [553, 306] on input "email" at bounding box center [623, 304] width 169 height 12
type input "[EMAIL_ADDRESS][DOMAIN_NAME]"
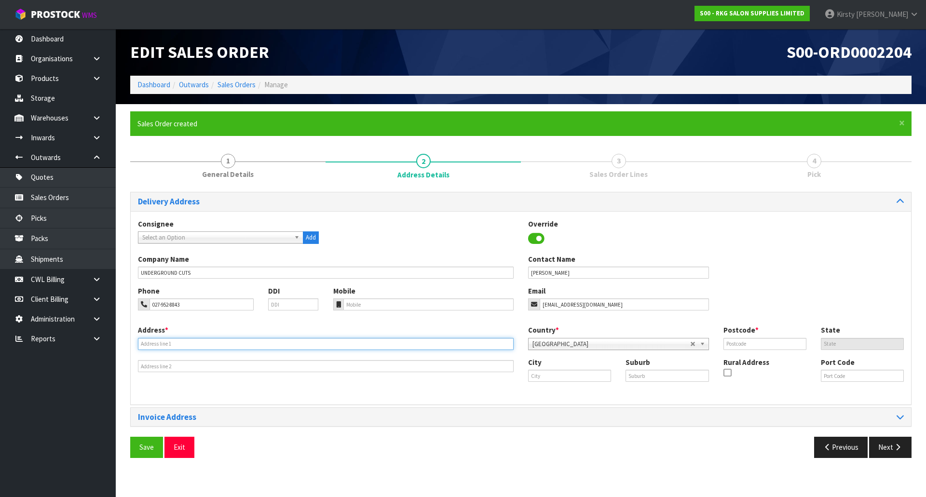
click at [149, 342] on input "text" at bounding box center [326, 344] width 376 height 12
click at [166, 342] on input "[STREET_ADDRESS][PERSON_NAME]" at bounding box center [326, 344] width 376 height 12
type input "[STREET_ADDRESS]"
click at [536, 375] on input "text" at bounding box center [569, 376] width 83 height 12
click at [557, 398] on link "Wanganui" at bounding box center [563, 392] width 76 height 13
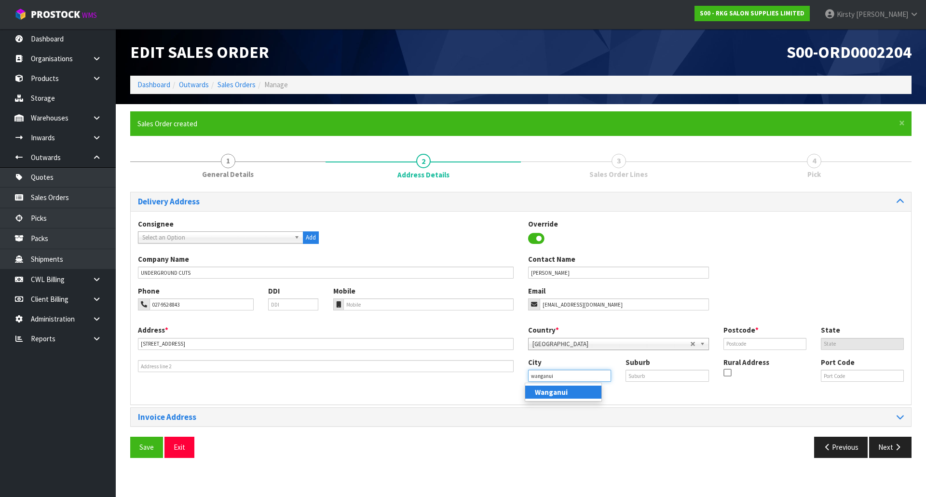
type input "Wanganui"
click at [640, 379] on input "text" at bounding box center [666, 376] width 83 height 12
type input "."
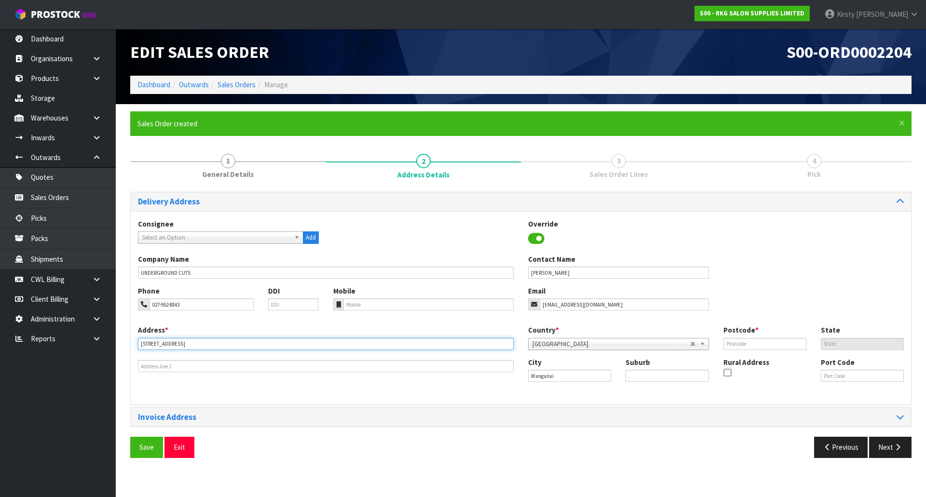
click at [181, 344] on input "[STREET_ADDRESS]" at bounding box center [326, 344] width 376 height 12
type input "[STREET_ADDRESS]"
click at [151, 442] on button "Save" at bounding box center [146, 447] width 33 height 21
click at [881, 447] on button "Next" at bounding box center [890, 447] width 42 height 21
click at [142, 444] on span "Save" at bounding box center [146, 447] width 14 height 9
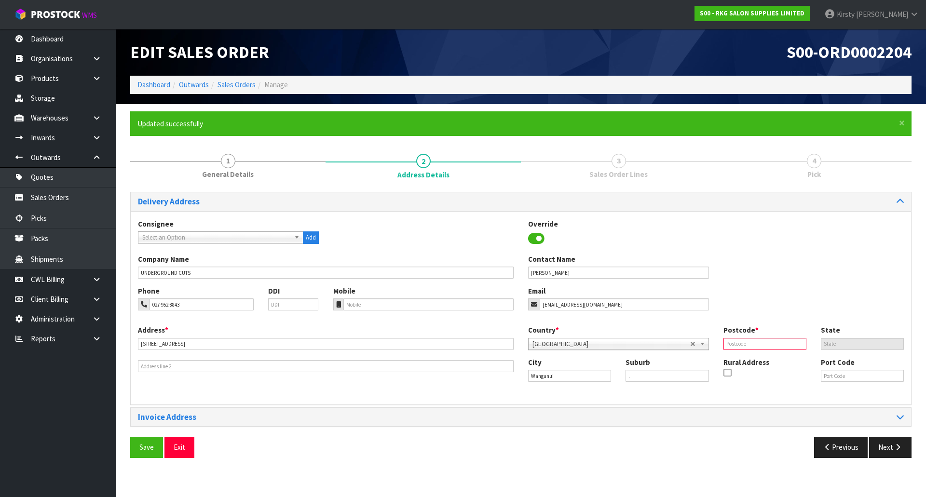
click at [750, 342] on input "text" at bounding box center [764, 344] width 83 height 12
type input "4500"
click at [145, 444] on span "Save" at bounding box center [146, 447] width 14 height 9
click at [895, 449] on icon "button" at bounding box center [897, 446] width 9 height 7
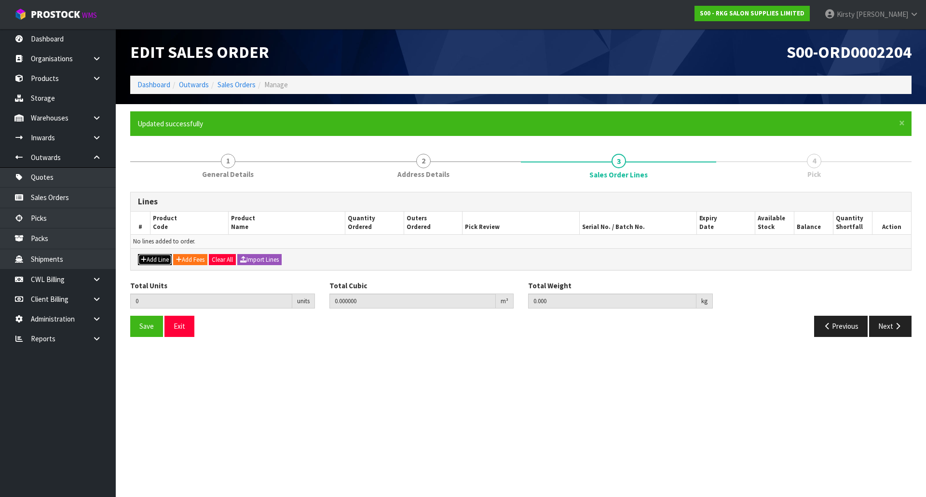
click at [156, 260] on button "Add Line" at bounding box center [155, 260] width 34 height 12
type input "0"
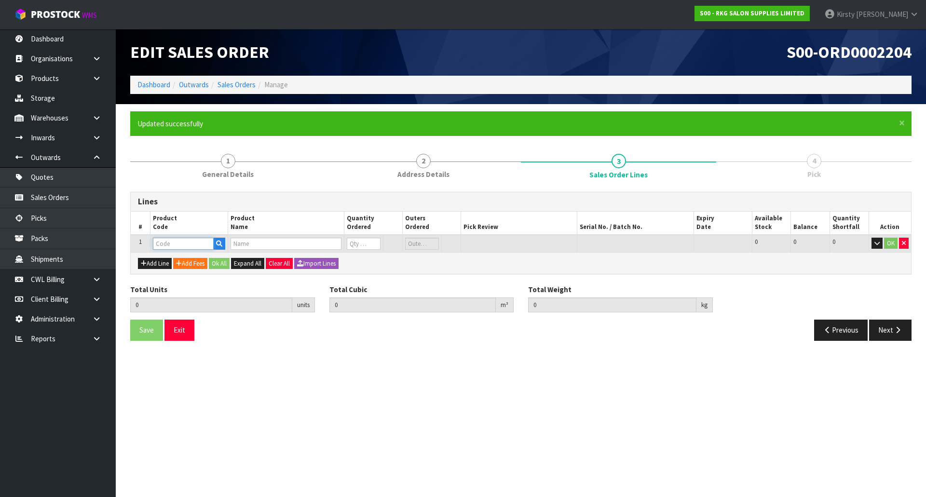
click at [192, 241] on input "text" at bounding box center [183, 244] width 61 height 12
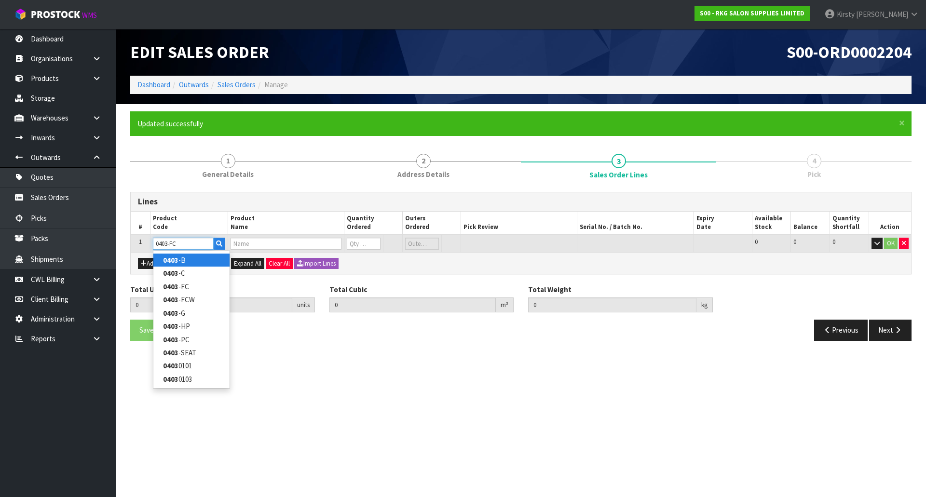
type input "0403-FCW"
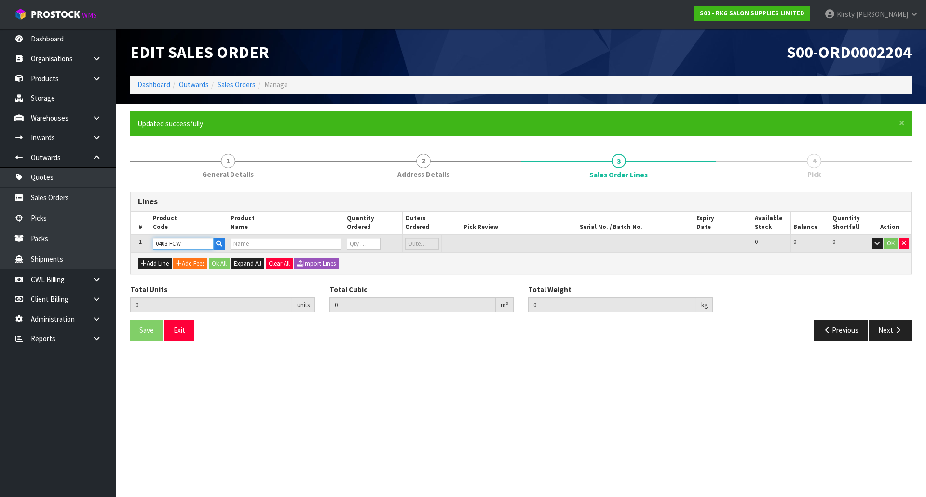
type input "0.000000"
type input "0.000"
type input "FOOTER CASTOR WHEELS FOR [PERSON_NAME] CHAIRS"
type input "0"
type input "0403-FCW"
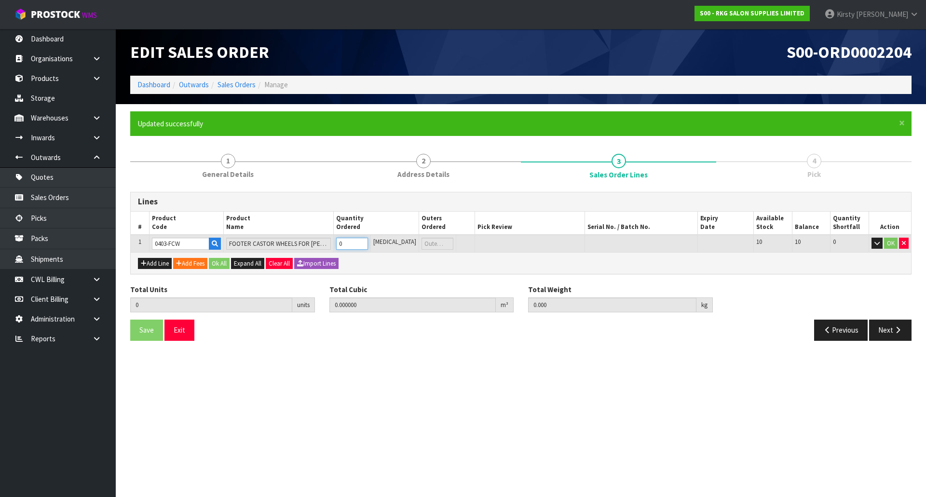
drag, startPoint x: 350, startPoint y: 242, endPoint x: 370, endPoint y: 244, distance: 20.4
click at [367, 244] on input "0" at bounding box center [351, 244] width 31 height 12
type input "8"
type input "0.002304"
type input "1.6"
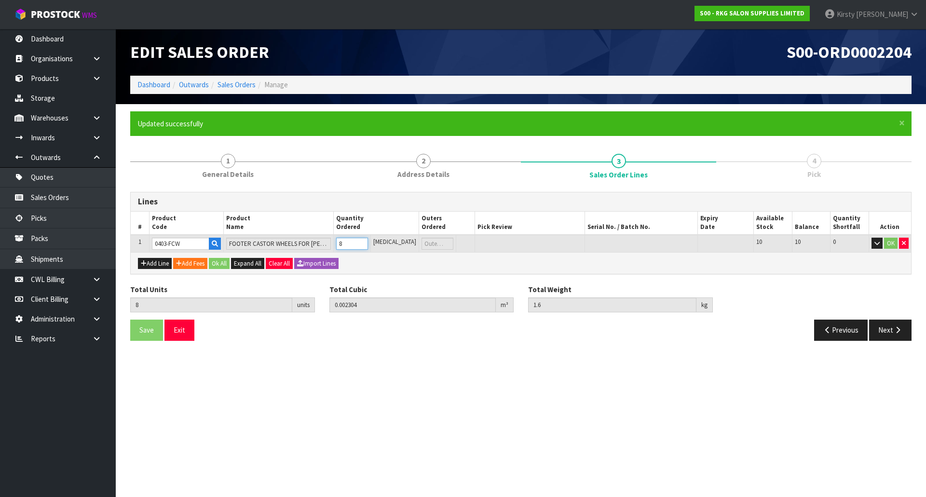
type input "8"
click at [891, 243] on button "OK" at bounding box center [890, 244] width 13 height 12
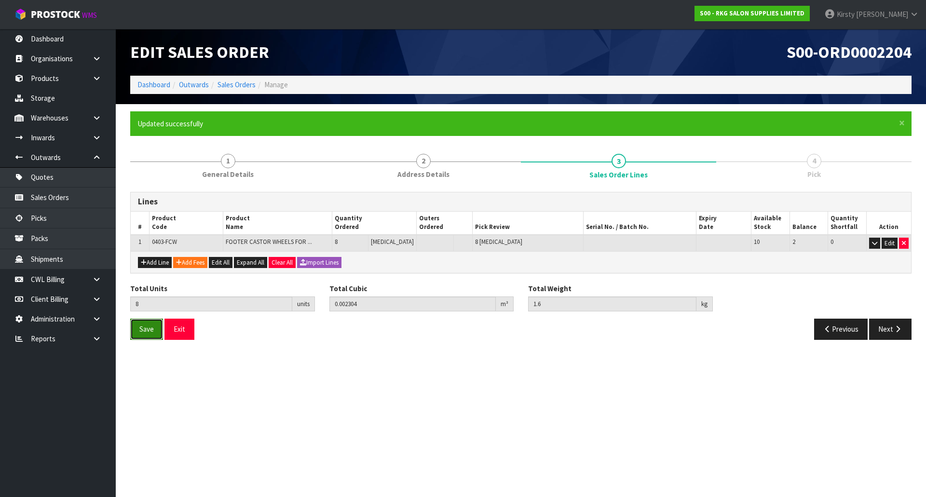
click at [156, 328] on button "Save" at bounding box center [146, 329] width 33 height 21
click at [885, 326] on button "Next" at bounding box center [890, 329] width 42 height 21
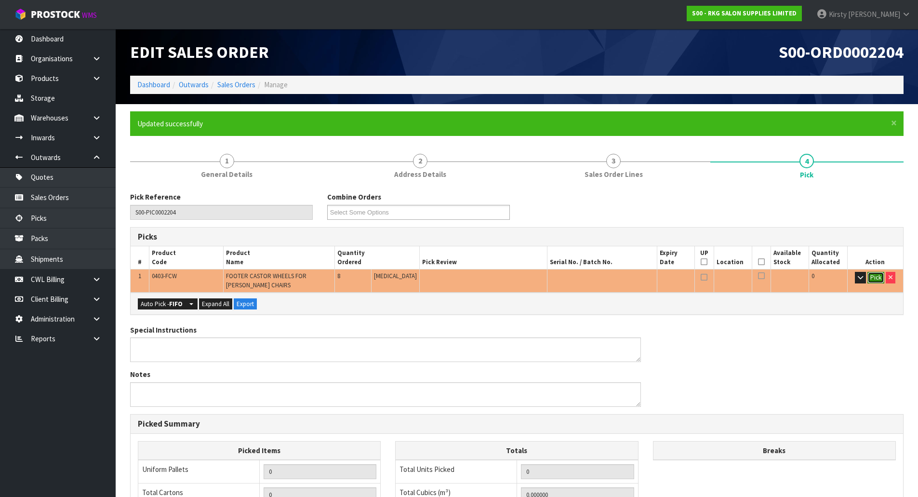
click at [876, 276] on button "Pick" at bounding box center [876, 278] width 17 height 12
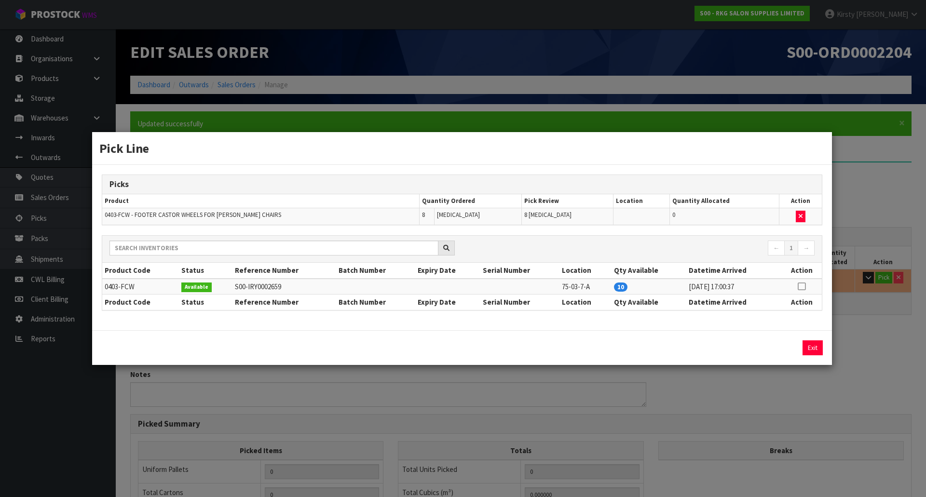
click at [801, 286] on icon at bounding box center [801, 286] width 8 height 0
click at [782, 349] on button "Assign Pick" at bounding box center [780, 347] width 40 height 15
type input "Piece x 8"
type input "8"
type input "0.002304"
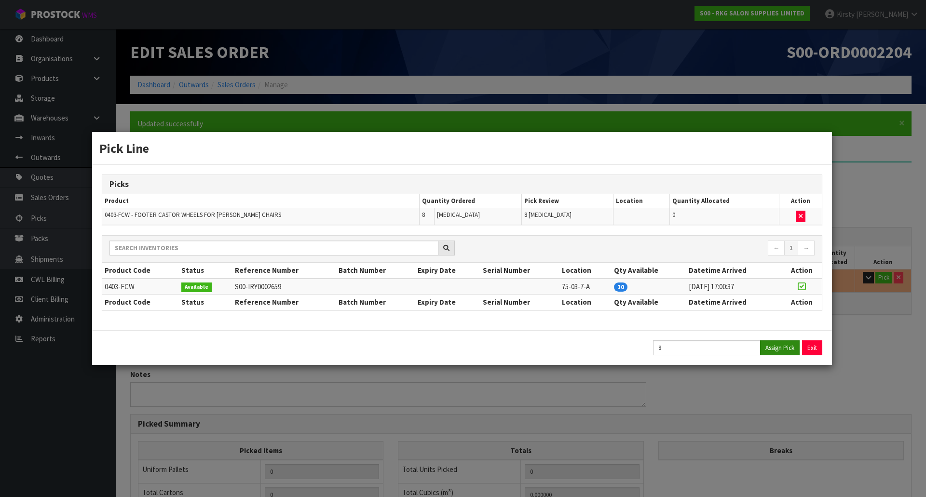
type input "1.6"
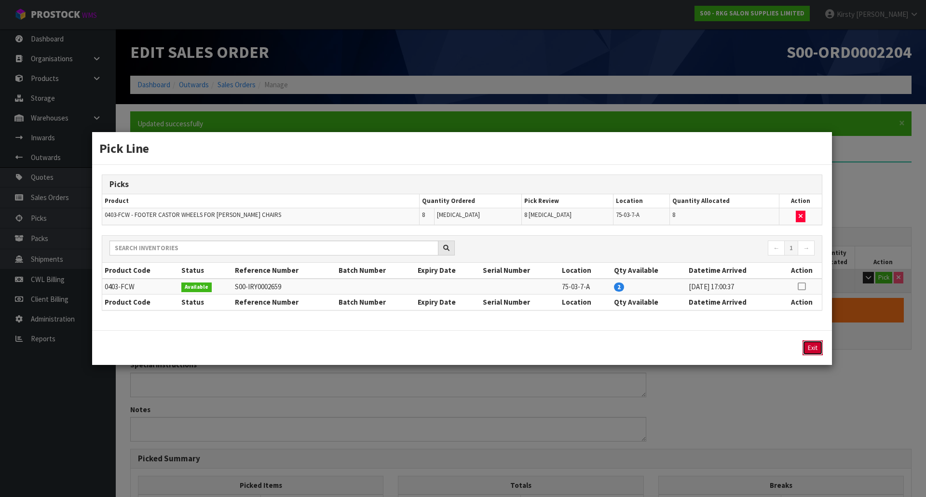
click at [811, 344] on button "Exit" at bounding box center [812, 347] width 20 height 15
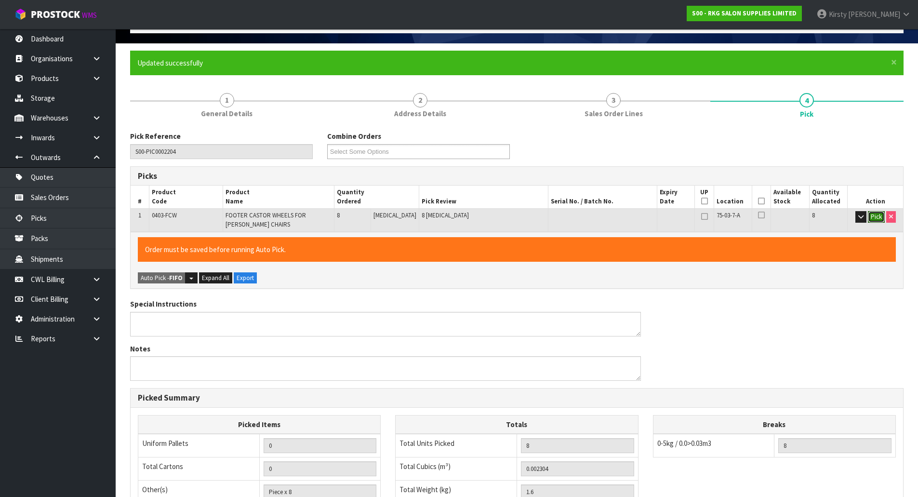
scroll to position [218, 0]
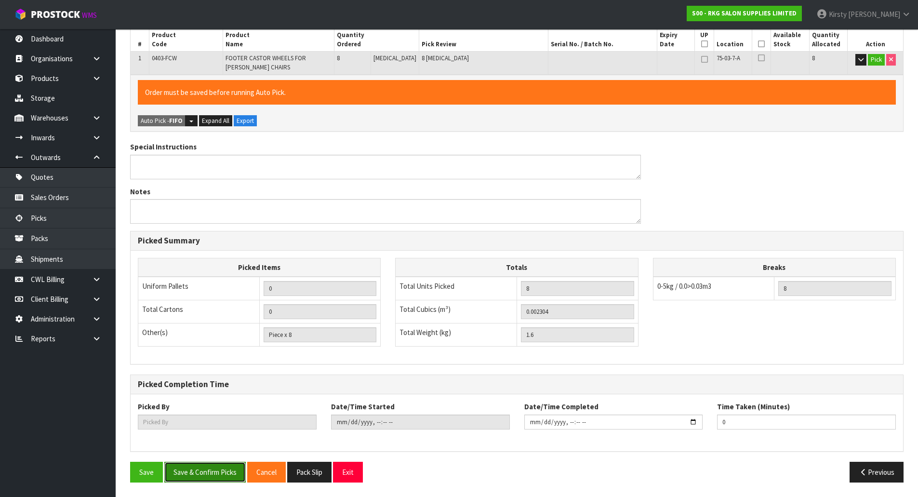
click at [193, 471] on button "Save & Confirm Picks" at bounding box center [204, 472] width 81 height 21
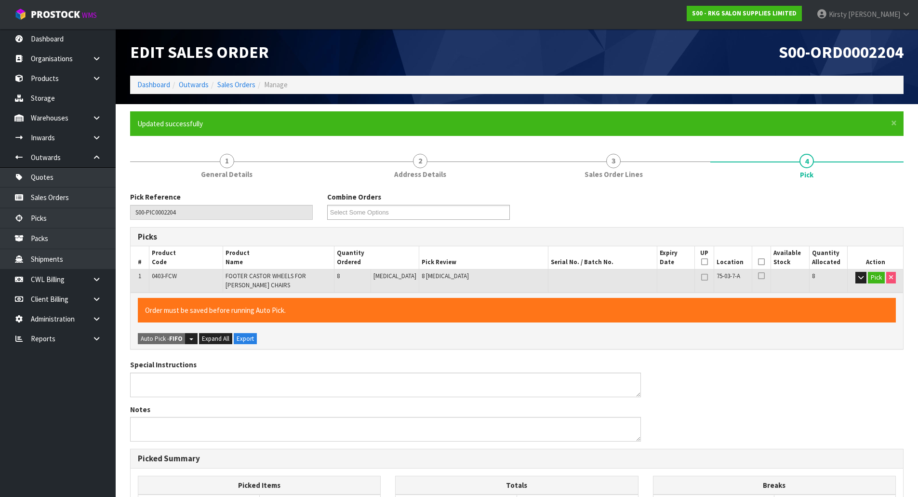
type input "[PERSON_NAME]"
type input "[DATE]T16:47:57"
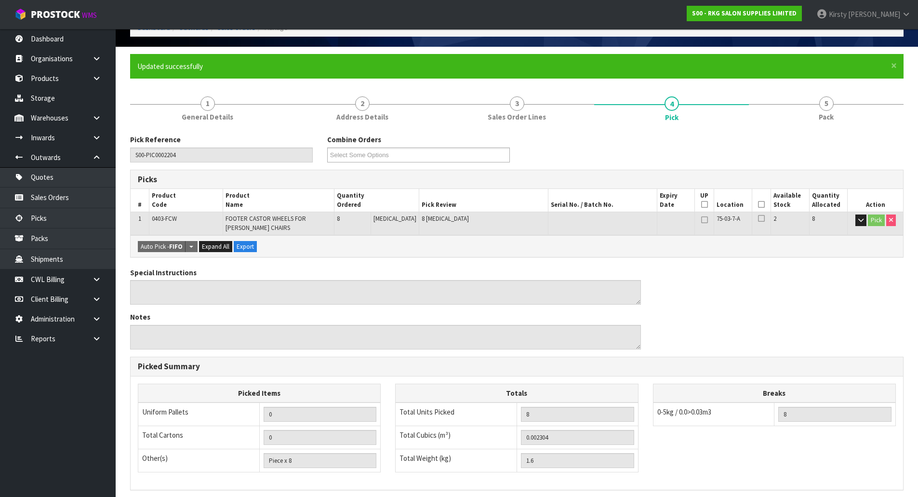
scroll to position [183, 0]
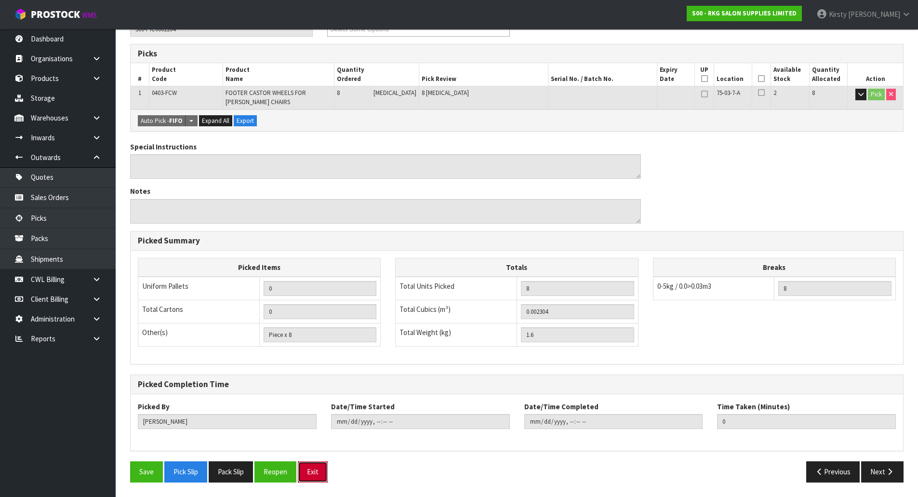
click at [315, 468] on button "Exit" at bounding box center [313, 471] width 30 height 21
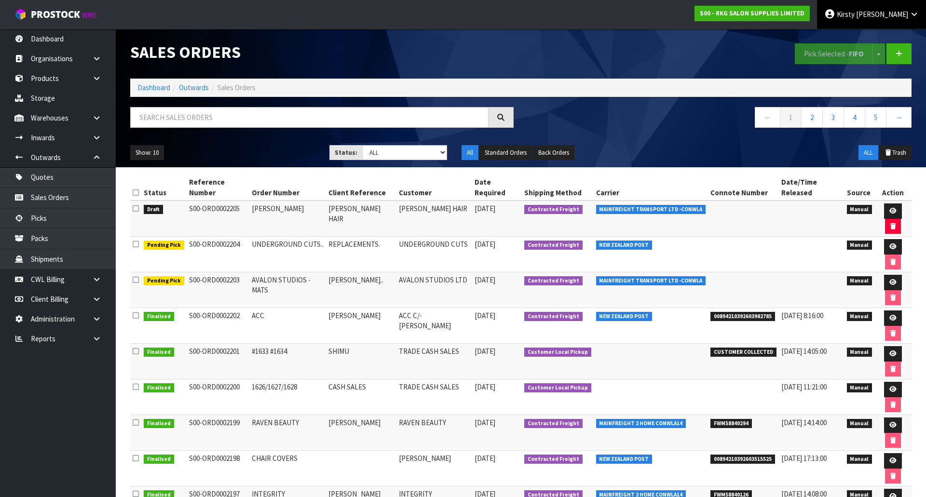
click at [893, 14] on span "[PERSON_NAME]" at bounding box center [882, 14] width 52 height 9
click at [882, 38] on link "Logout" at bounding box center [887, 38] width 76 height 13
